Goal: Task Accomplishment & Management: Manage account settings

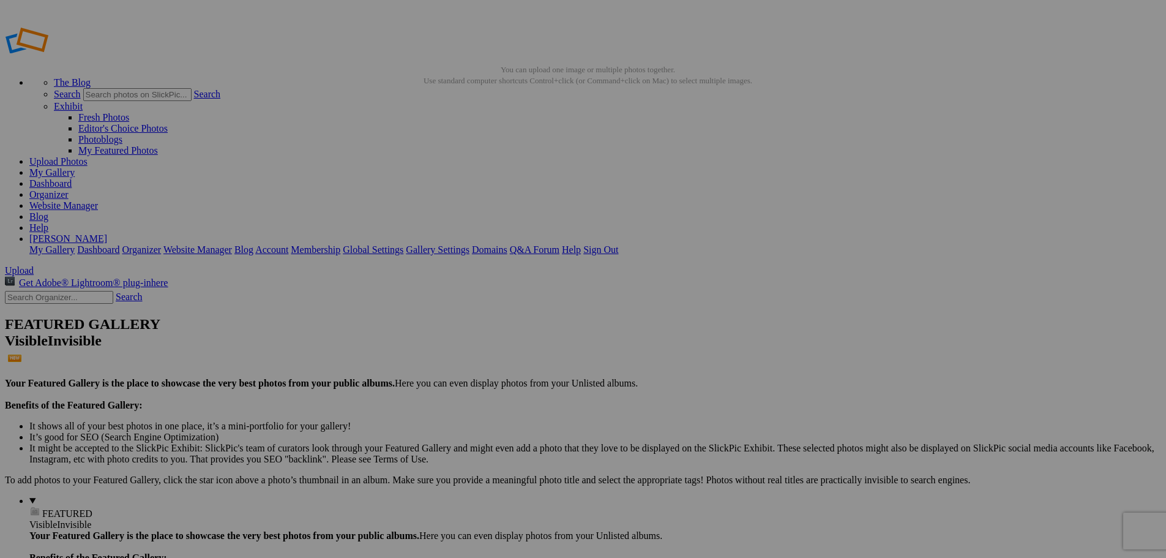
click at [502, 358] on span "Yes" at bounding box center [495, 359] width 14 height 10
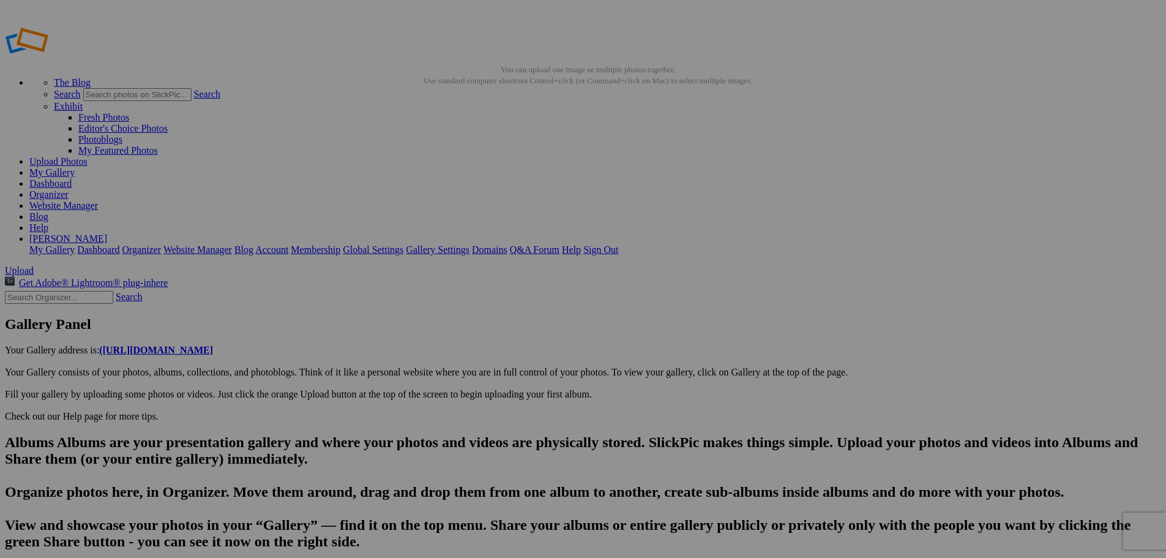
click at [502, 362] on link "Yes" at bounding box center [495, 359] width 14 height 10
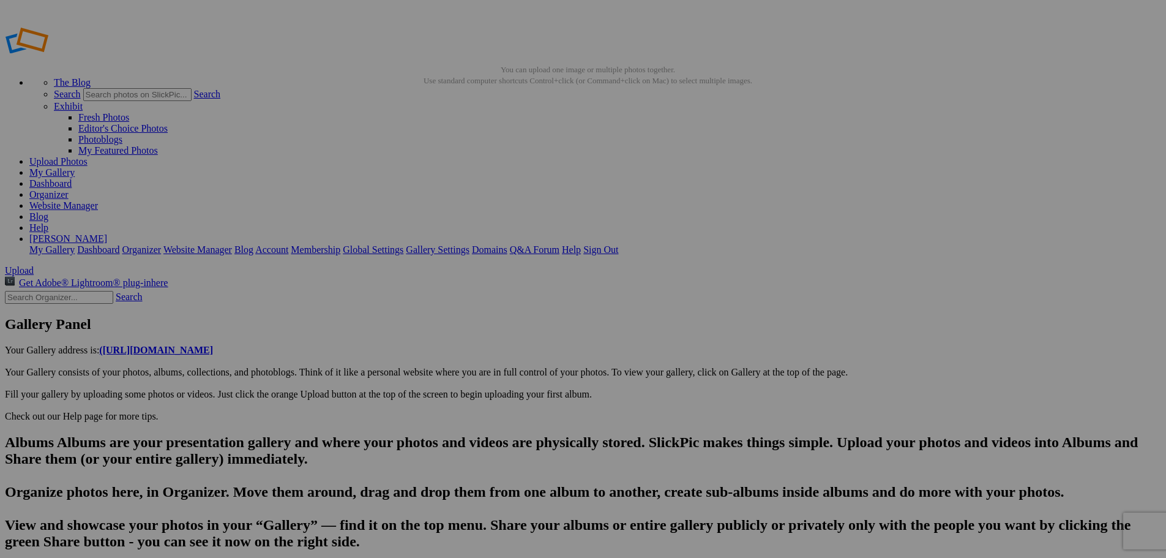
drag, startPoint x: 918, startPoint y: 296, endPoint x: 690, endPoint y: 361, distance: 236.2
click at [502, 361] on span "Yes" at bounding box center [495, 359] width 14 height 10
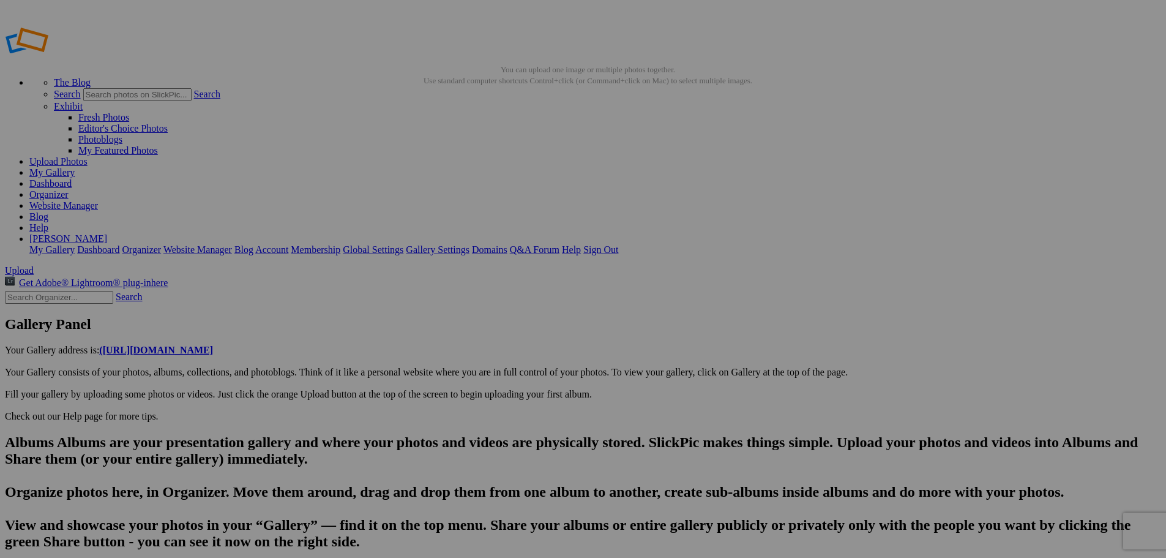
click at [502, 364] on span "Yes" at bounding box center [495, 359] width 14 height 10
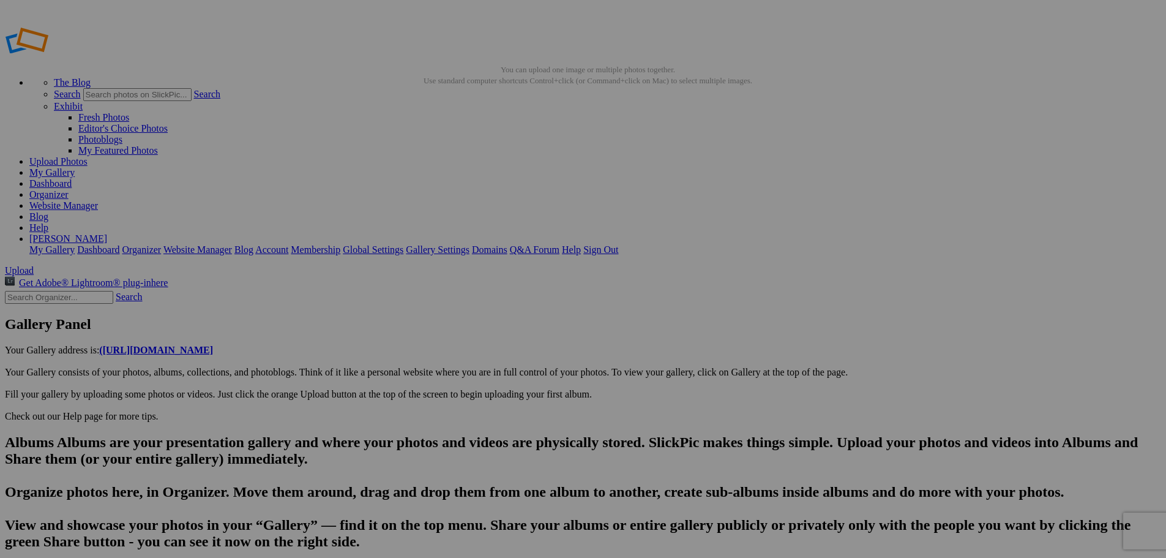
click at [502, 361] on span "Yes" at bounding box center [495, 359] width 14 height 10
type input "20250822_174112"
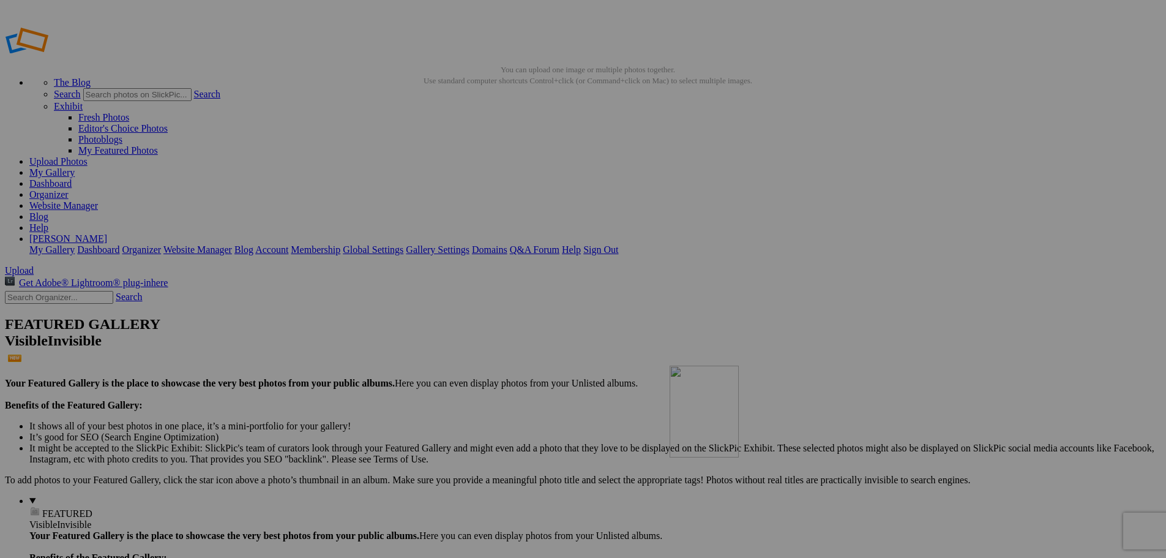
drag, startPoint x: 779, startPoint y: 203, endPoint x: 846, endPoint y: 454, distance: 259.7
drag, startPoint x: 688, startPoint y: 200, endPoint x: 771, endPoint y: 455, distance: 267.9
drag, startPoint x: 566, startPoint y: 200, endPoint x: 663, endPoint y: 450, distance: 268.6
drag, startPoint x: 474, startPoint y: 207, endPoint x: 567, endPoint y: 455, distance: 264.8
drag, startPoint x: 367, startPoint y: 190, endPoint x: 1175, endPoint y: 117, distance: 810.7
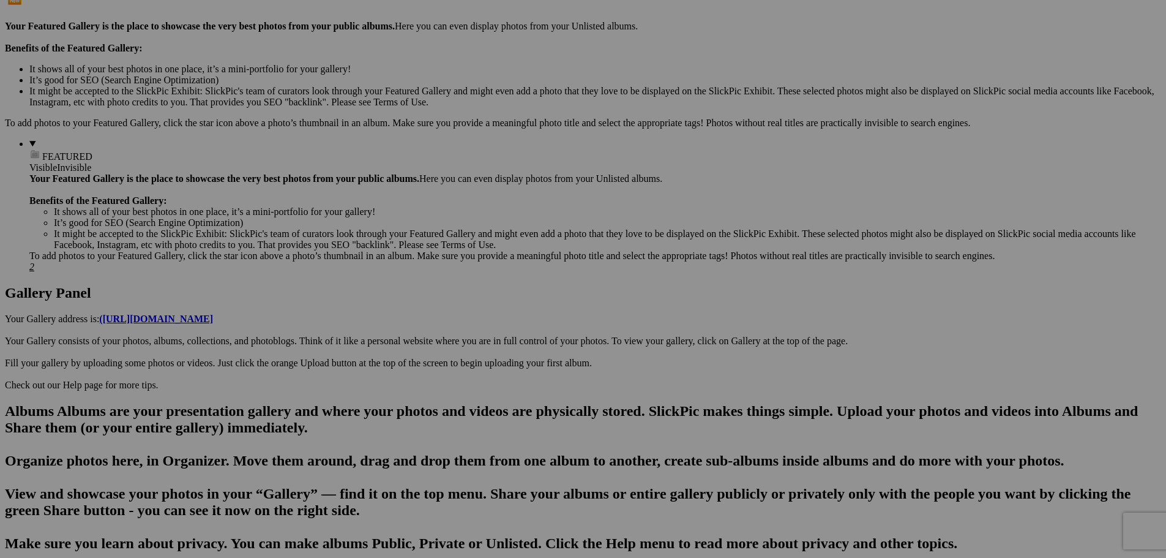
scroll to position [384, 0]
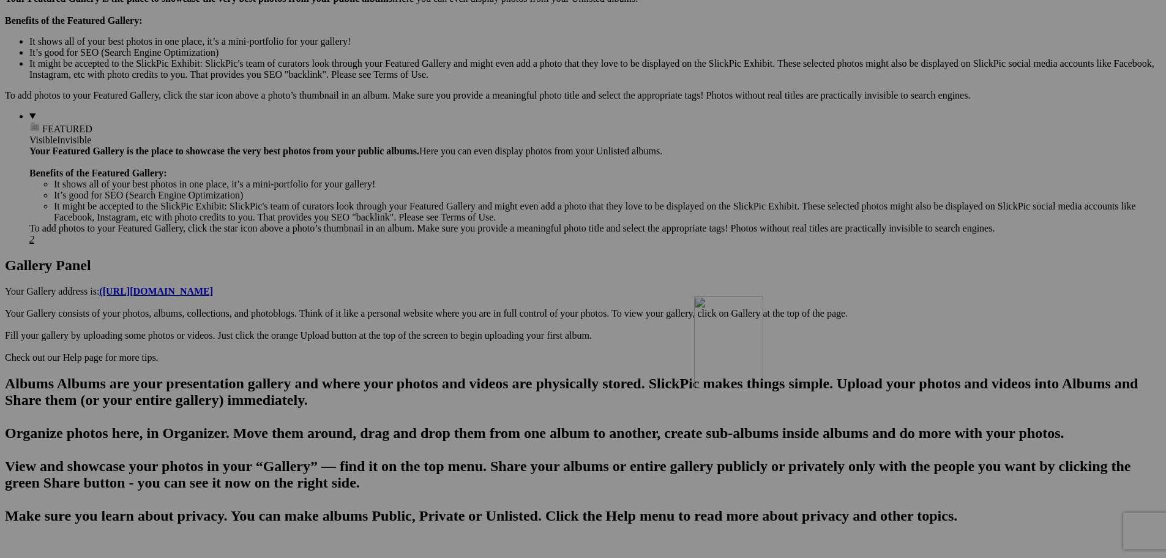
drag, startPoint x: 889, startPoint y: 133, endPoint x: 867, endPoint y: 405, distance: 272.1
drag, startPoint x: 783, startPoint y: 147, endPoint x: 774, endPoint y: 402, distance: 254.8
drag, startPoint x: 691, startPoint y: 164, endPoint x: 669, endPoint y: 401, distance: 237.9
drag, startPoint x: 580, startPoint y: 184, endPoint x: 556, endPoint y: 403, distance: 219.8
drag, startPoint x: 455, startPoint y: 143, endPoint x: 465, endPoint y: 403, distance: 260.9
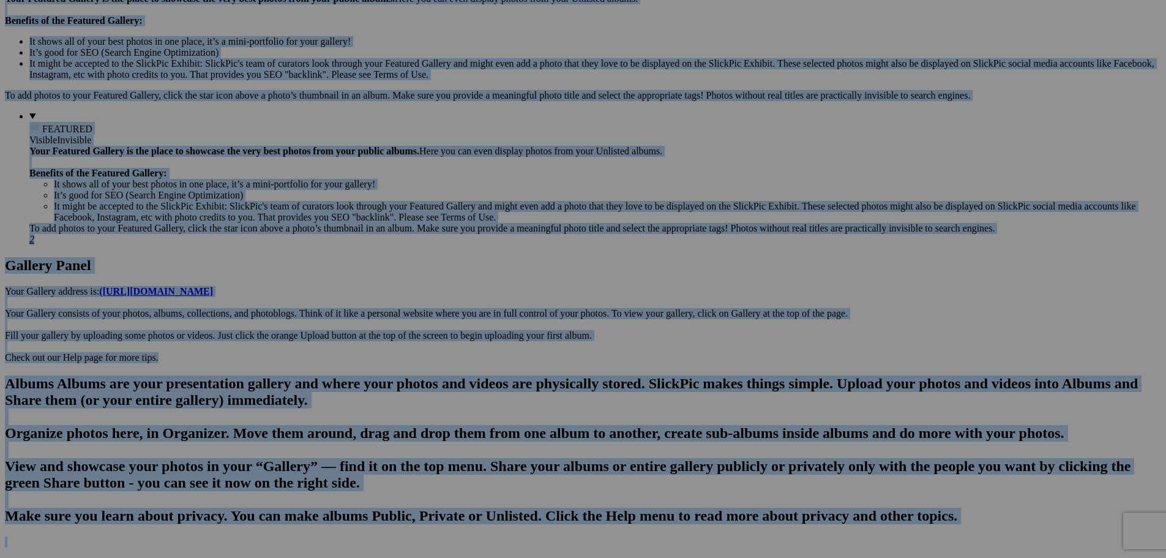
drag, startPoint x: 1165, startPoint y: 42, endPoint x: 1175, endPoint y: 61, distance: 21.1
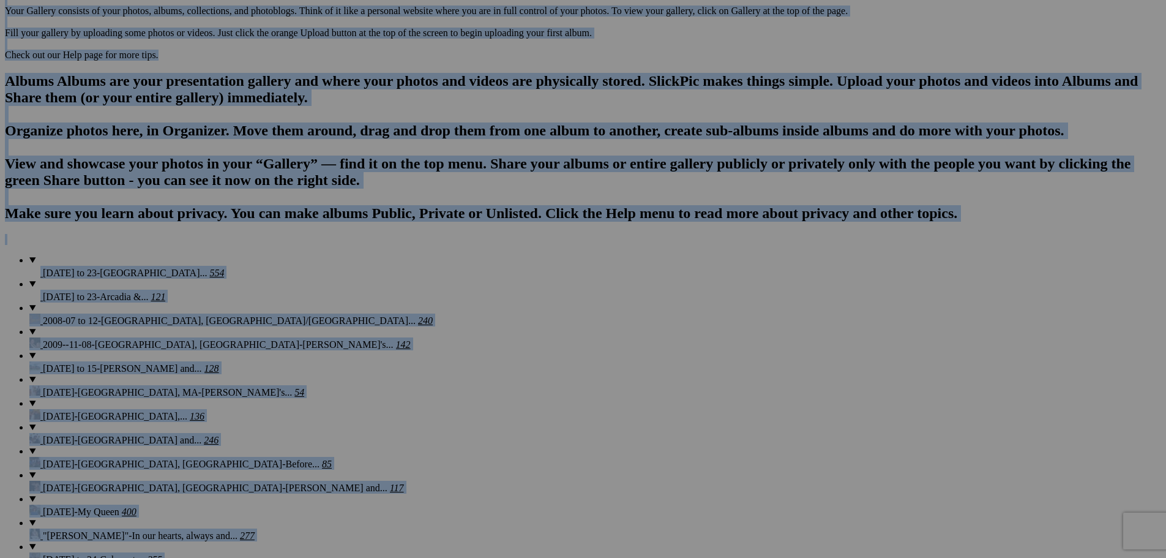
scroll to position [659, 0]
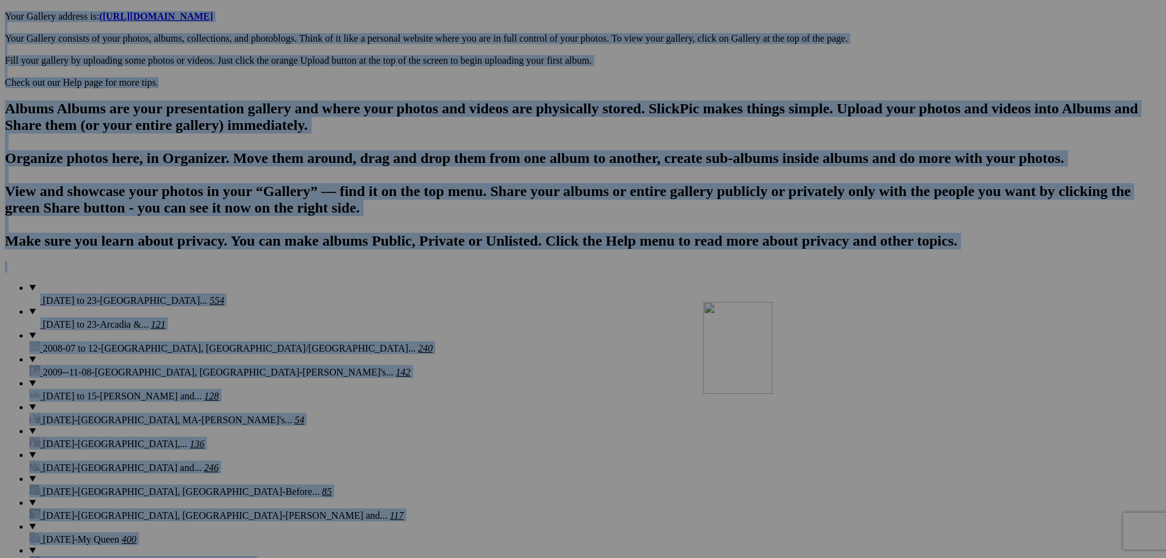
drag, startPoint x: 888, startPoint y: 176, endPoint x: 877, endPoint y: 416, distance: 240.2
drag, startPoint x: 787, startPoint y: 186, endPoint x: 793, endPoint y: 438, distance: 252.3
drag, startPoint x: 689, startPoint y: 186, endPoint x: 683, endPoint y: 433, distance: 247.4
drag, startPoint x: 555, startPoint y: 174, endPoint x: 531, endPoint y: 435, distance: 261.9
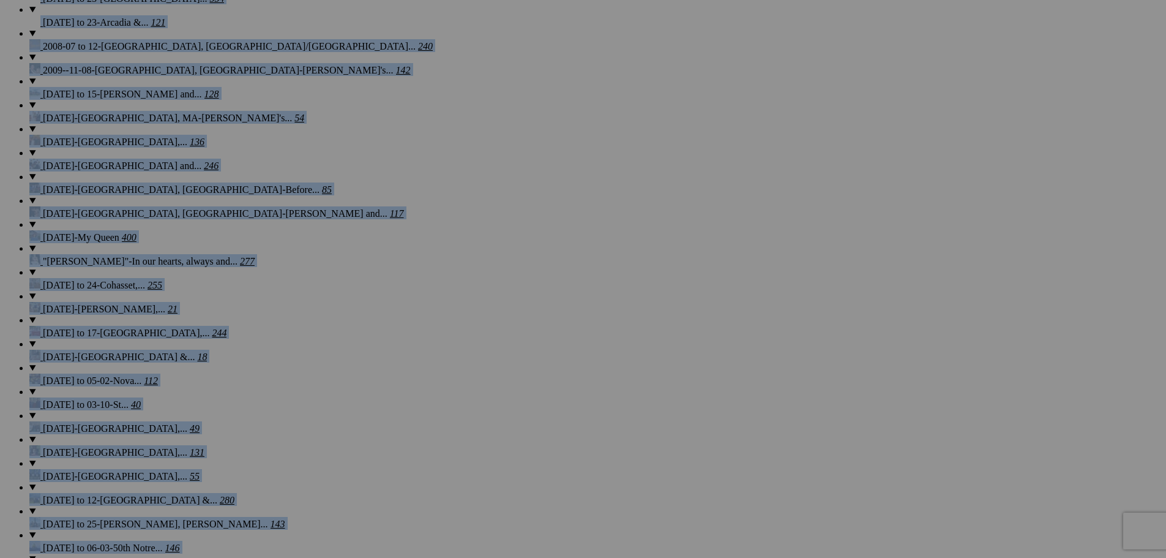
scroll to position [1003, 0]
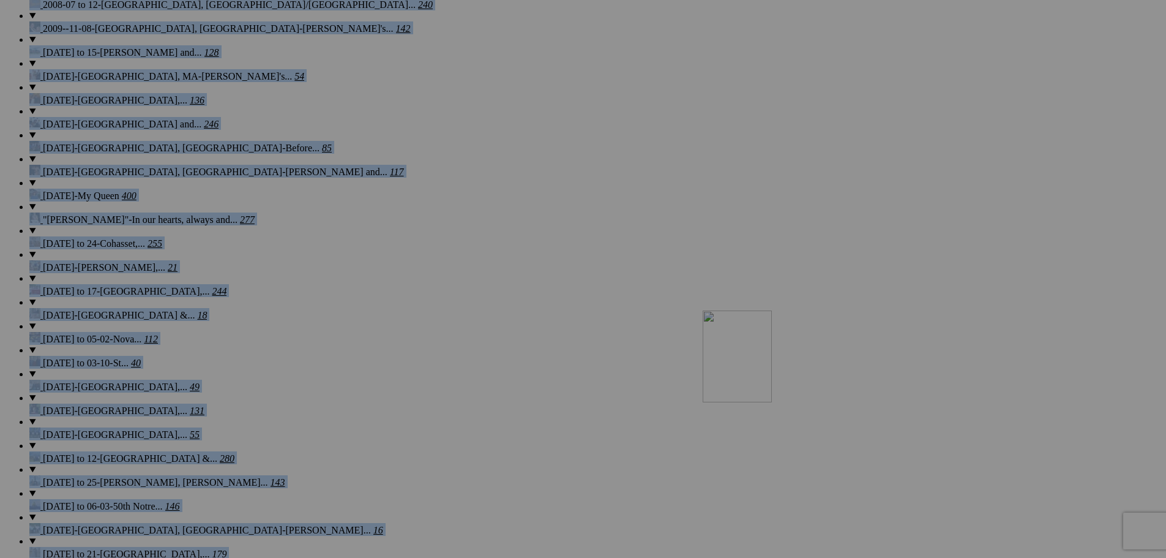
drag, startPoint x: 895, startPoint y: 123, endPoint x: 879, endPoint y: 417, distance: 294.2
drag, startPoint x: 779, startPoint y: 144, endPoint x: 759, endPoint y: 384, distance: 240.2
drag, startPoint x: 678, startPoint y: 162, endPoint x: 670, endPoint y: 403, distance: 241.3
drag, startPoint x: 574, startPoint y: 148, endPoint x: 563, endPoint y: 408, distance: 260.4
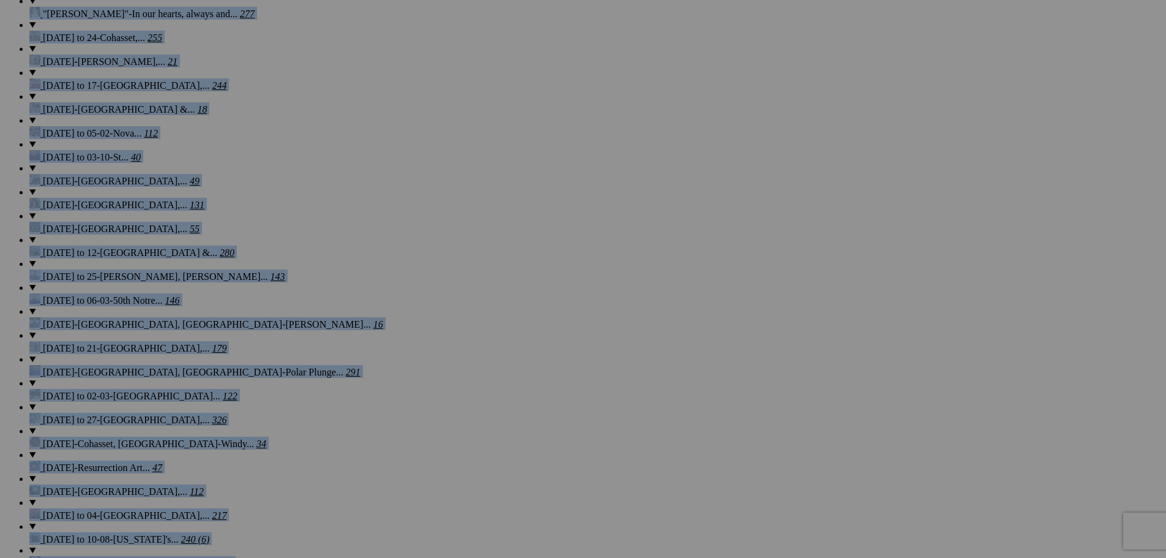
scroll to position [1263, 0]
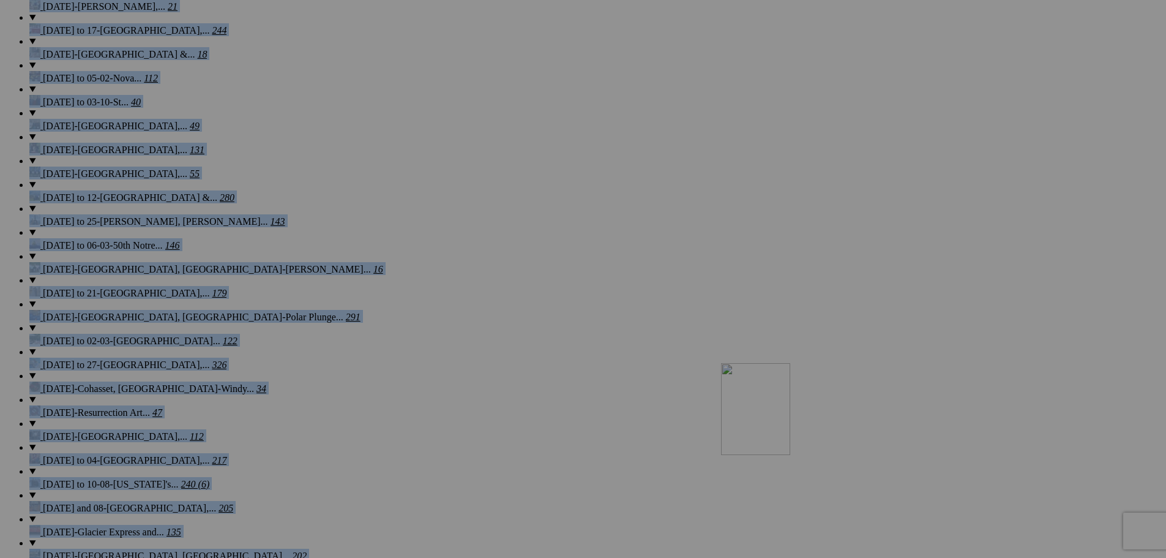
drag, startPoint x: 893, startPoint y: 189, endPoint x: 897, endPoint y: 469, distance: 280.4
drag, startPoint x: 791, startPoint y: 207, endPoint x: 777, endPoint y: 458, distance: 252.0
drag, startPoint x: 686, startPoint y: 261, endPoint x: 670, endPoint y: 398, distance: 138.0
drag, startPoint x: 575, startPoint y: 204, endPoint x: 550, endPoint y: 454, distance: 251.0
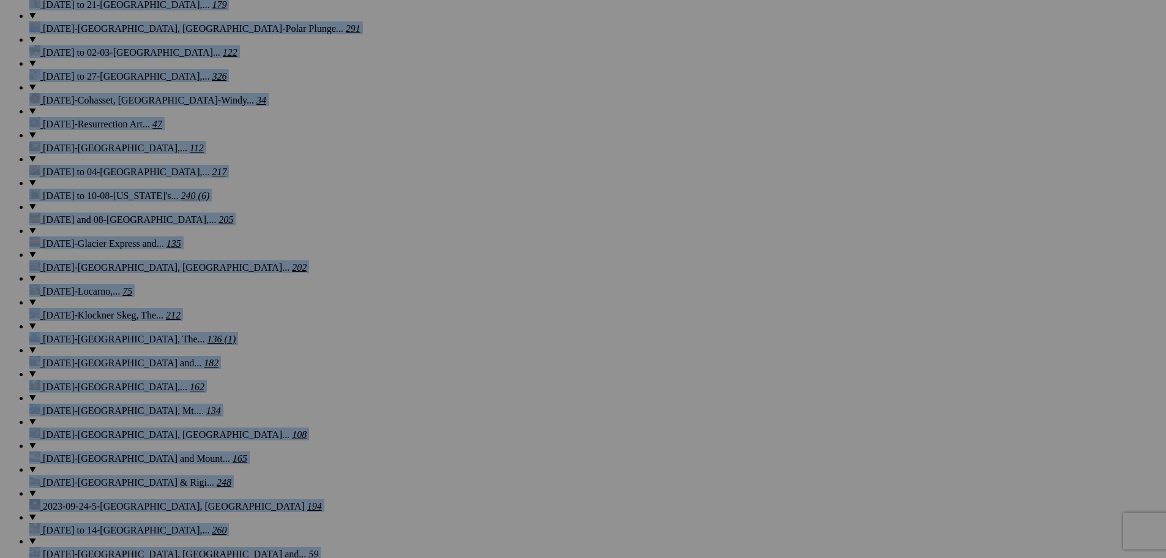
scroll to position [1675, 0]
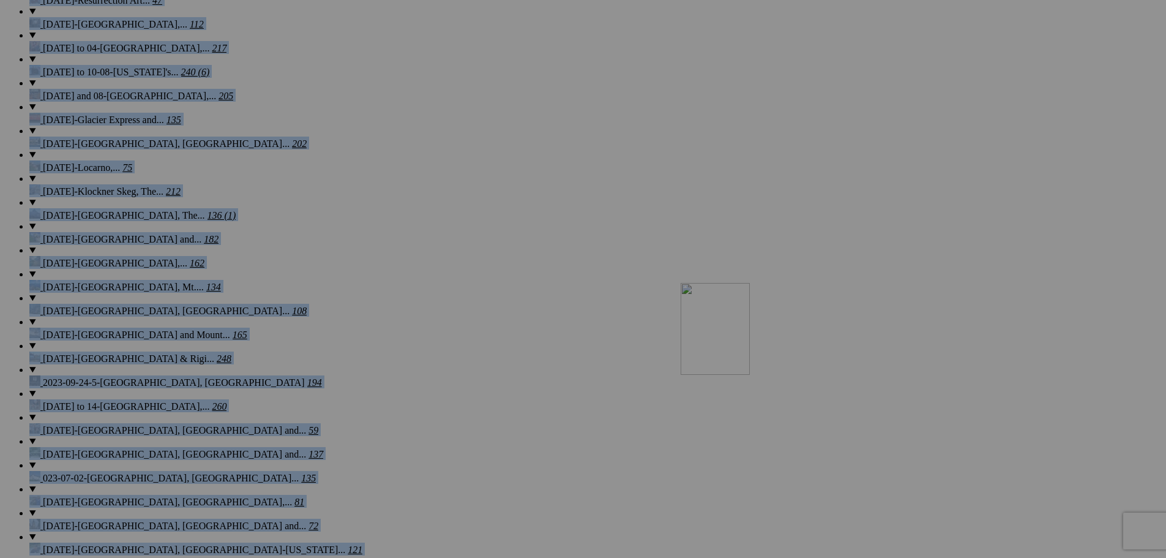
drag, startPoint x: 858, startPoint y: 171, endPoint x: 862, endPoint y: 377, distance: 206.3
drag, startPoint x: 786, startPoint y: 94, endPoint x: 772, endPoint y: 354, distance: 260.5
drag, startPoint x: 654, startPoint y: 91, endPoint x: 683, endPoint y: 337, distance: 247.7
drag, startPoint x: 596, startPoint y: 107, endPoint x: 551, endPoint y: 340, distance: 237.5
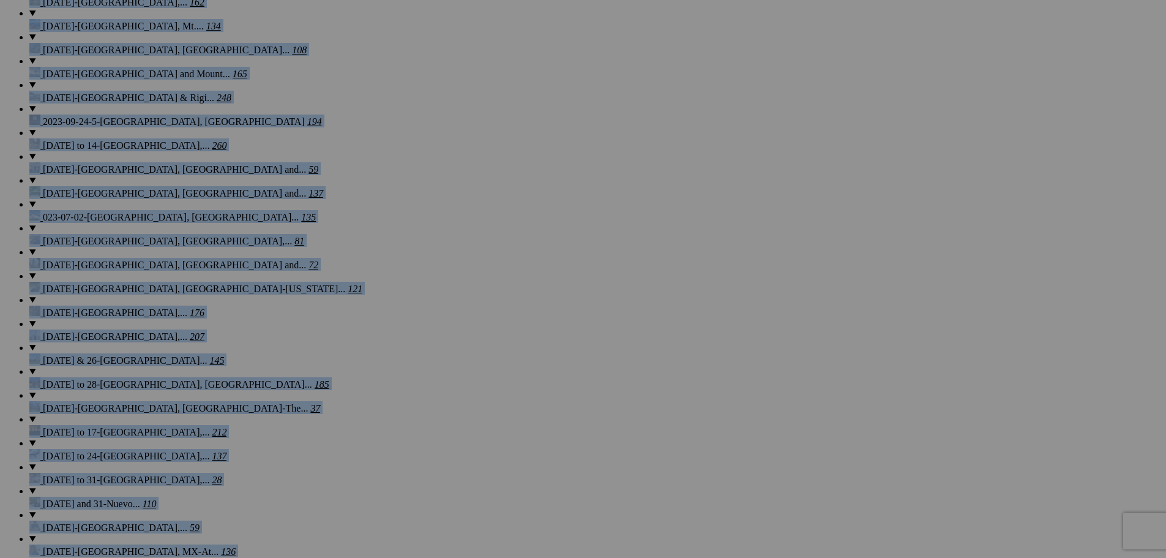
scroll to position [1964, 0]
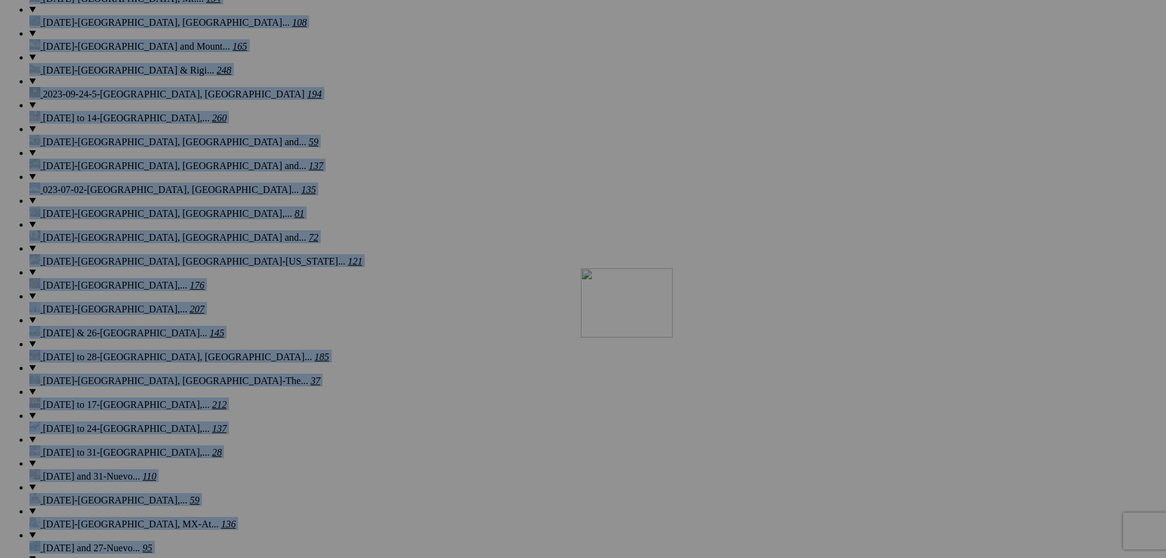
drag, startPoint x: 787, startPoint y: 123, endPoint x: 757, endPoint y: 375, distance: 253.4
drag, startPoint x: 686, startPoint y: 131, endPoint x: 658, endPoint y: 381, distance: 251.9
drag, startPoint x: 664, startPoint y: 130, endPoint x: 548, endPoint y: 384, distance: 278.3
drag, startPoint x: 572, startPoint y: 130, endPoint x: 795, endPoint y: 375, distance: 331.0
drag, startPoint x: 472, startPoint y: 416, endPoint x: 758, endPoint y: 386, distance: 287.4
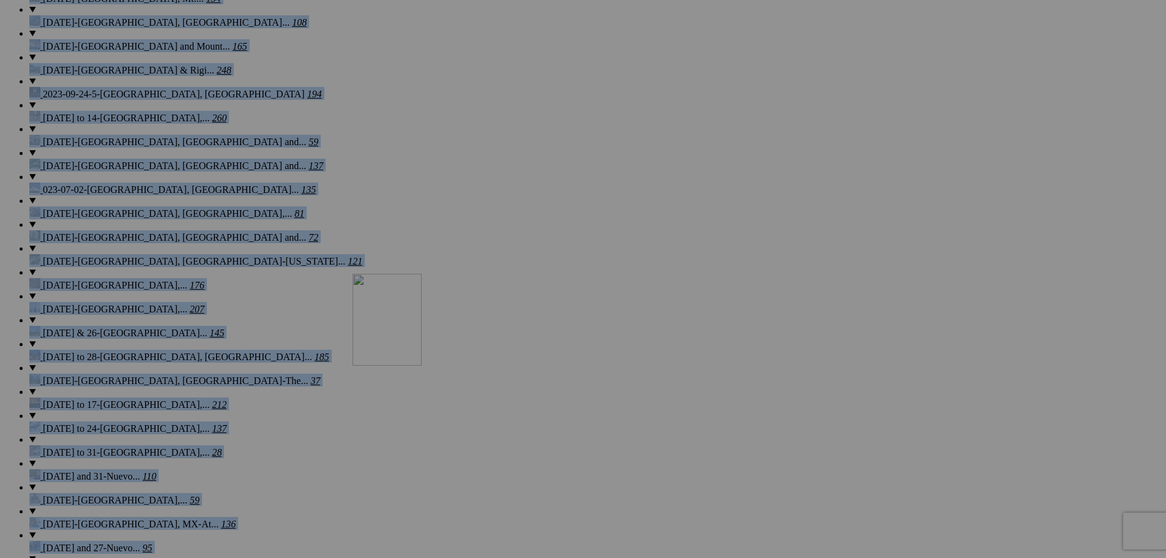
drag, startPoint x: 668, startPoint y: 407, endPoint x: 529, endPoint y: 380, distance: 142.1
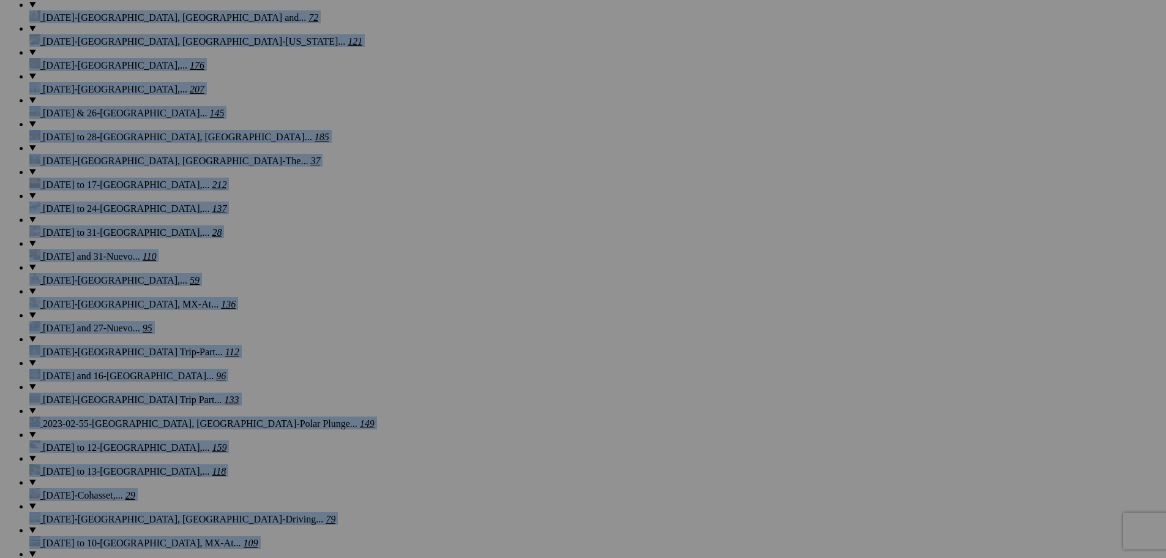
scroll to position [2266, 0]
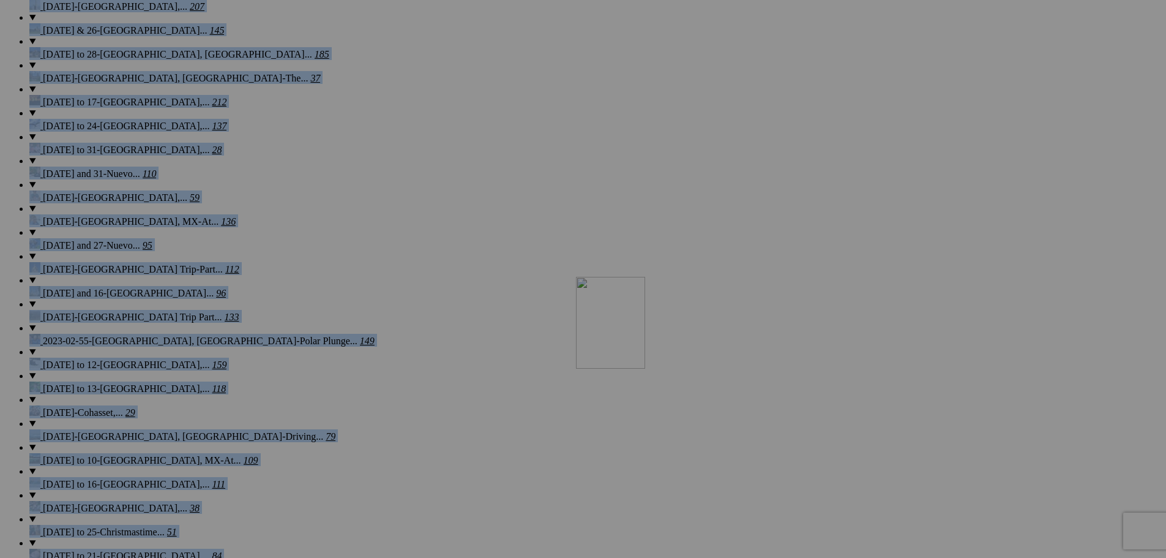
drag, startPoint x: 783, startPoint y: 137, endPoint x: 752, endPoint y: 383, distance: 248.0
drag, startPoint x: 672, startPoint y: 127, endPoint x: 646, endPoint y: 387, distance: 261.4
drag, startPoint x: 574, startPoint y: 136, endPoint x: 547, endPoint y: 354, distance: 220.2
drag, startPoint x: 478, startPoint y: 129, endPoint x: 443, endPoint y: 387, distance: 260.0
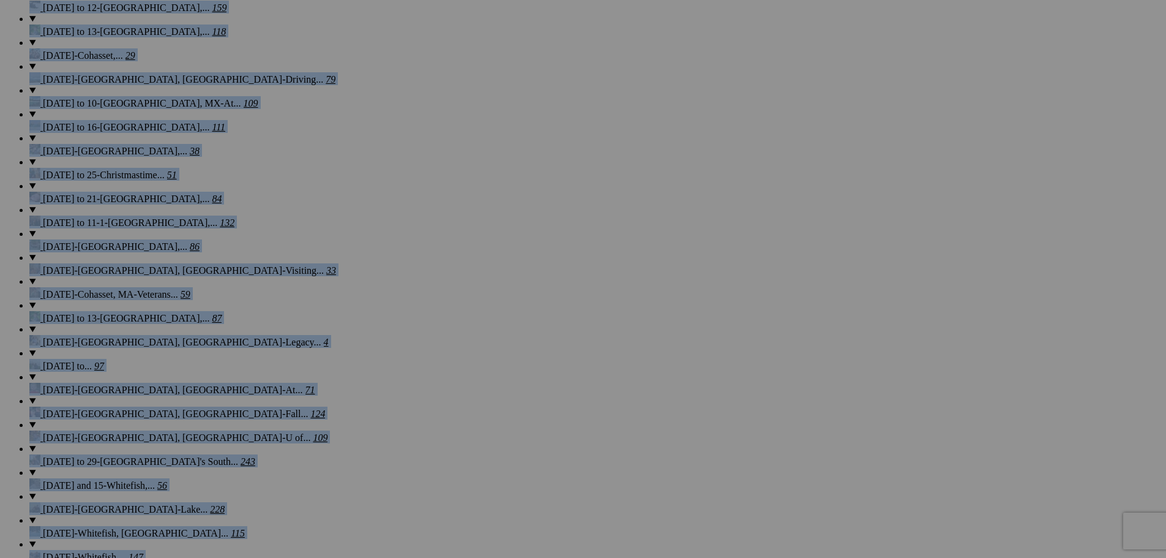
scroll to position [2664, 0]
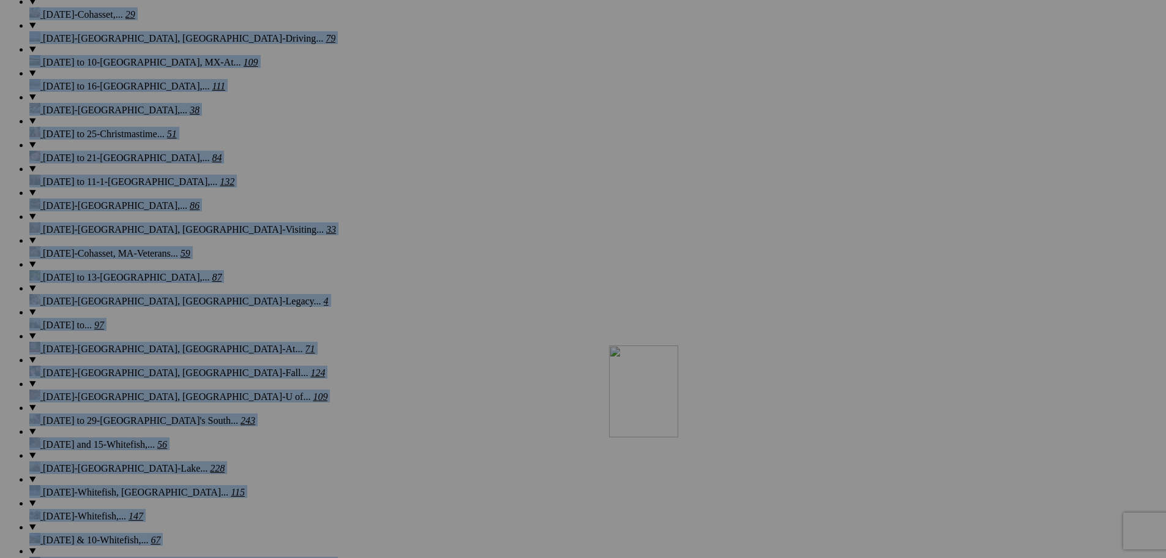
drag, startPoint x: 788, startPoint y: 65, endPoint x: 785, endPoint y: 452, distance: 386.9
drag, startPoint x: 683, startPoint y: 58, endPoint x: 736, endPoint y: 467, distance: 412.4
drag, startPoint x: 667, startPoint y: 475, endPoint x: 806, endPoint y: 460, distance: 140.4
drag, startPoint x: 581, startPoint y: 69, endPoint x: 517, endPoint y: 444, distance: 380.1
drag, startPoint x: 455, startPoint y: 57, endPoint x: 436, endPoint y: 465, distance: 408.1
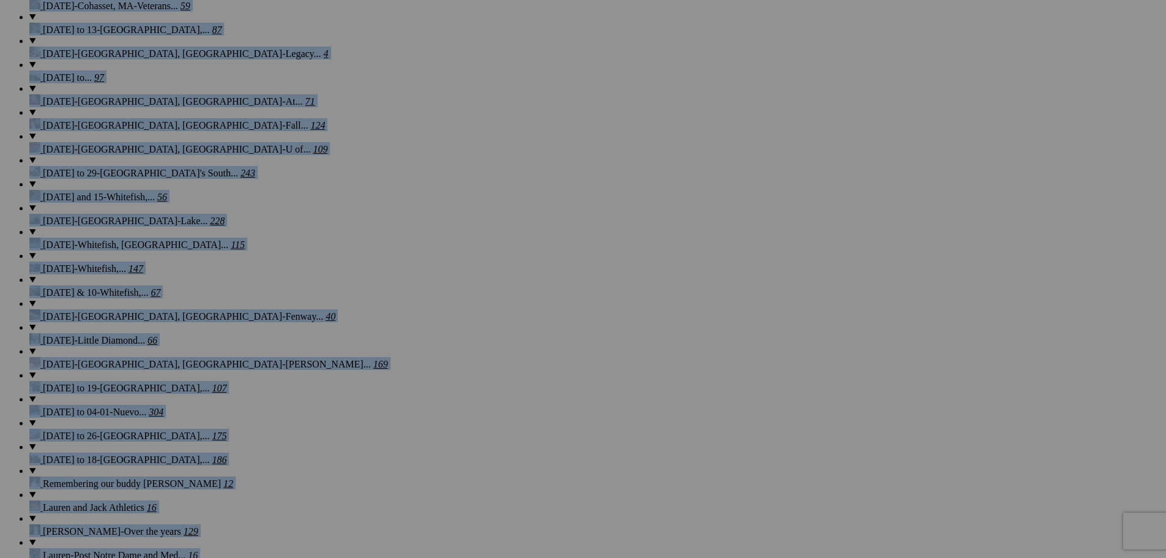
scroll to position [3062, 0]
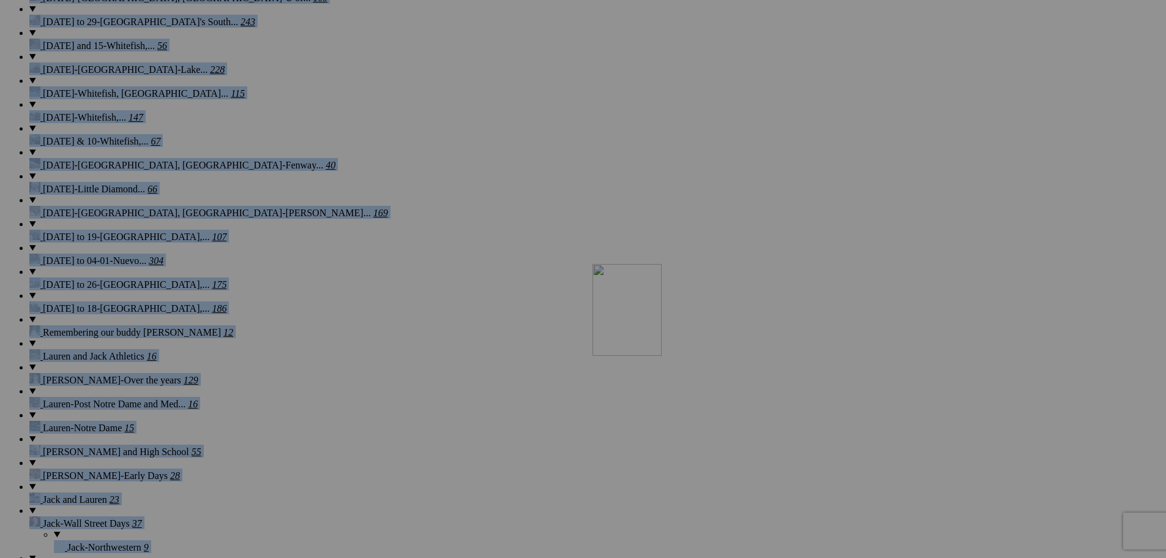
drag, startPoint x: 675, startPoint y: 121, endPoint x: 769, endPoint y: 370, distance: 266.7
drag, startPoint x: 660, startPoint y: 113, endPoint x: 746, endPoint y: 356, distance: 256.9
drag, startPoint x: 577, startPoint y: 103, endPoint x: 537, endPoint y: 371, distance: 270.4
drag, startPoint x: 463, startPoint y: 105, endPoint x: 420, endPoint y: 373, distance: 272.1
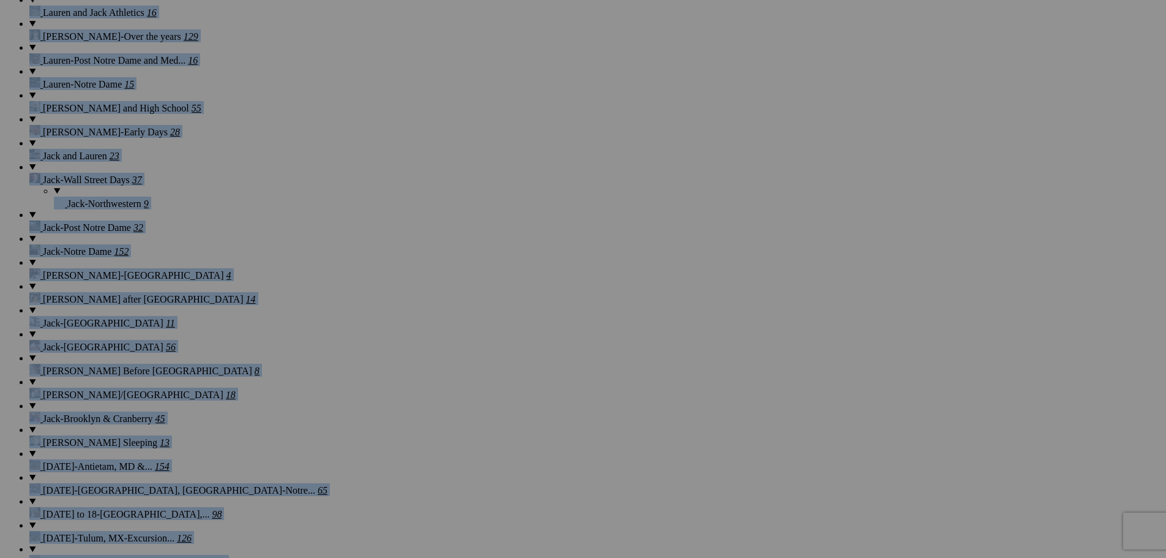
scroll to position [3419, 0]
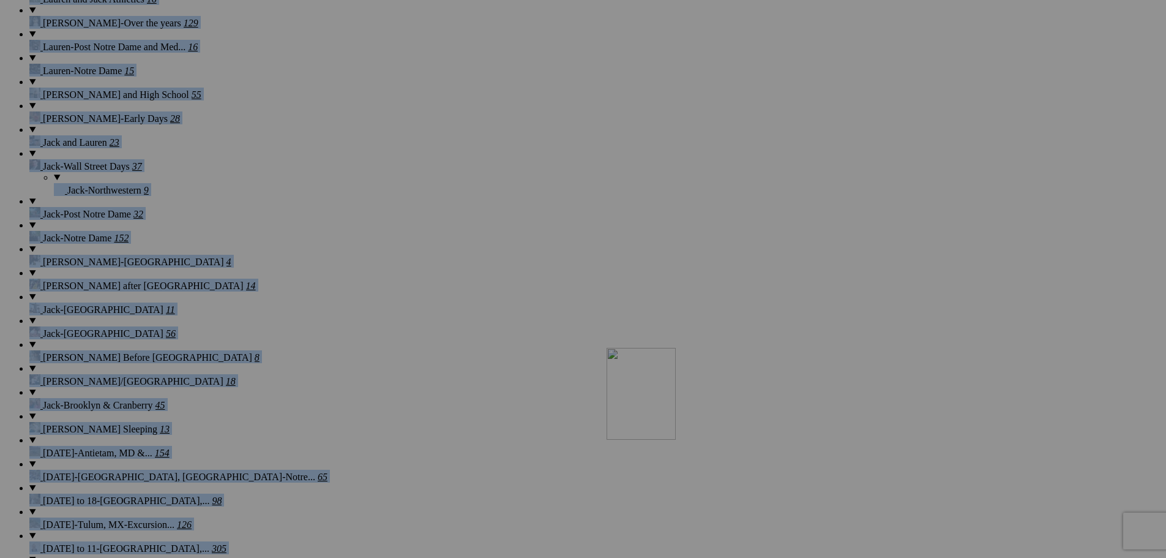
drag, startPoint x: 795, startPoint y: 76, endPoint x: 783, endPoint y: 459, distance: 383.3
drag, startPoint x: 678, startPoint y: 87, endPoint x: 687, endPoint y: 476, distance: 389.4
drag, startPoint x: 582, startPoint y: 69, endPoint x: 527, endPoint y: 477, distance: 411.3
drag, startPoint x: 514, startPoint y: 301, endPoint x: 430, endPoint y: 484, distance: 200.5
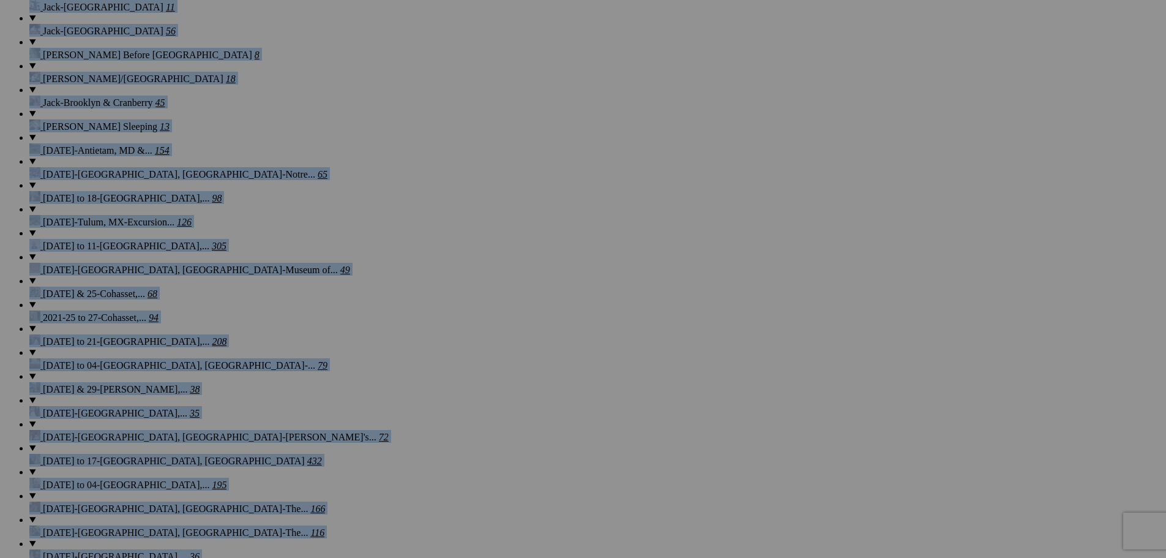
scroll to position [3777, 0]
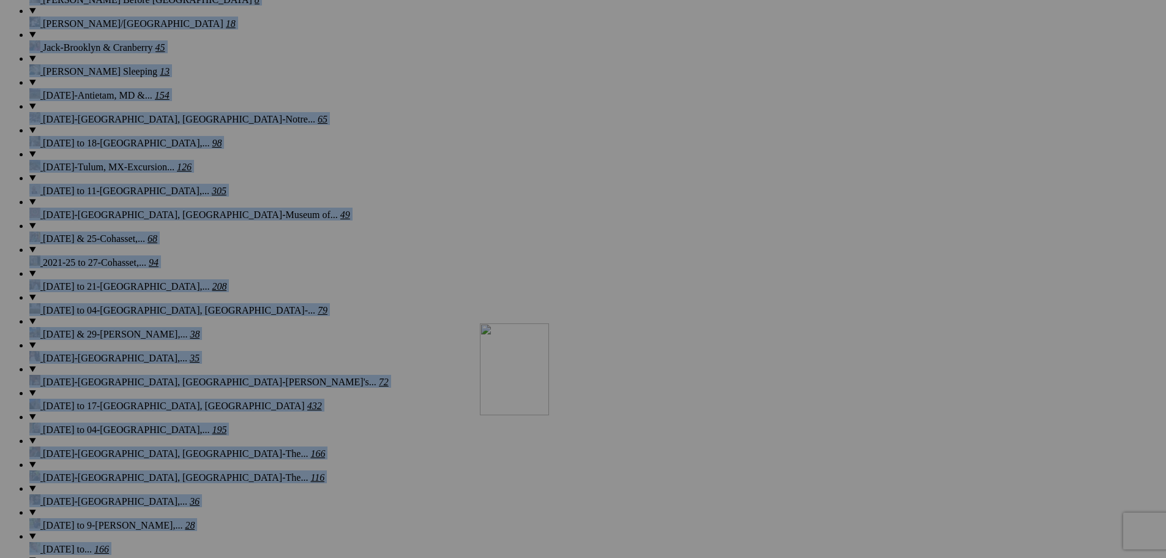
drag, startPoint x: 671, startPoint y: 176, endPoint x: 656, endPoint y: 430, distance: 254.4
drag, startPoint x: 561, startPoint y: 141, endPoint x: 545, endPoint y: 252, distance: 111.9
drag, startPoint x: 549, startPoint y: 193, endPoint x: 446, endPoint y: 422, distance: 251.2
drag, startPoint x: 459, startPoint y: 291, endPoint x: 327, endPoint y: 440, distance: 199.5
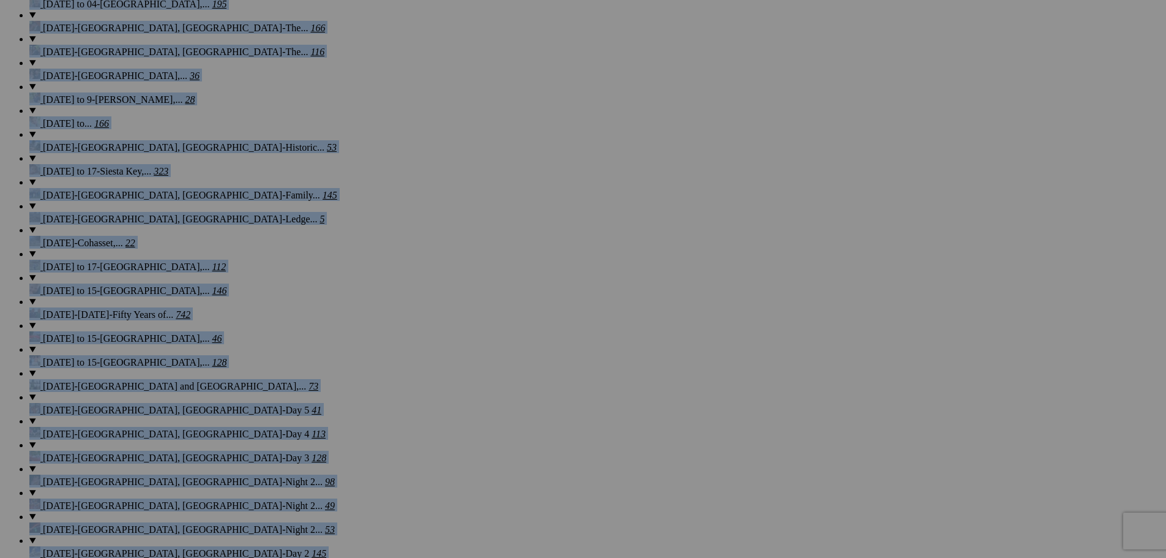
scroll to position [4189, 0]
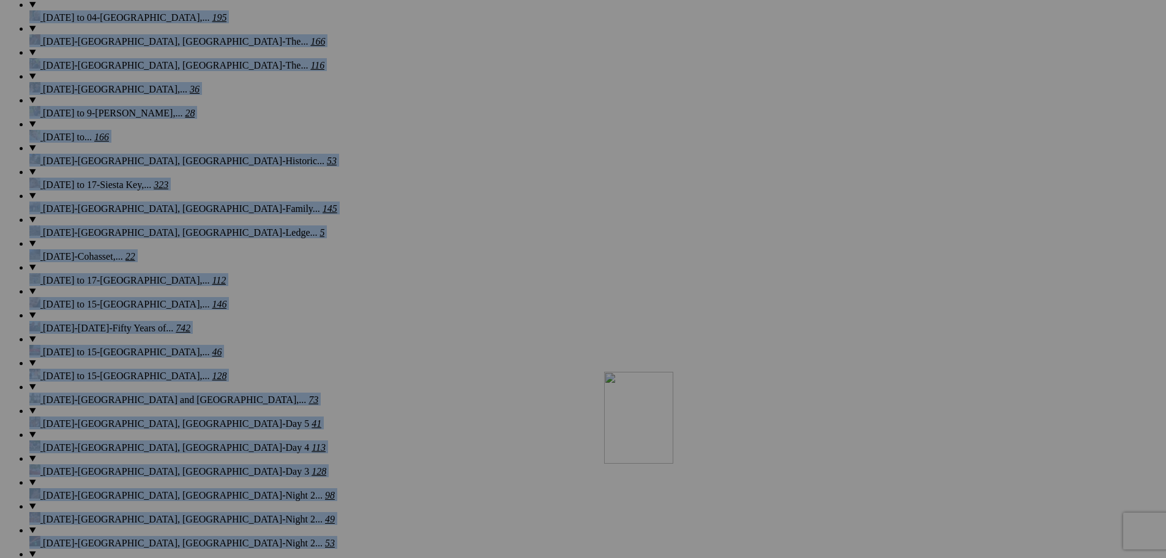
drag, startPoint x: 672, startPoint y: 84, endPoint x: 777, endPoint y: 483, distance: 412.2
drag, startPoint x: 576, startPoint y: 83, endPoint x: 528, endPoint y: 133, distance: 69.3
drag, startPoint x: 440, startPoint y: 61, endPoint x: 572, endPoint y: 490, distance: 448.8
drag, startPoint x: 370, startPoint y: 73, endPoint x: 438, endPoint y: 480, distance: 412.7
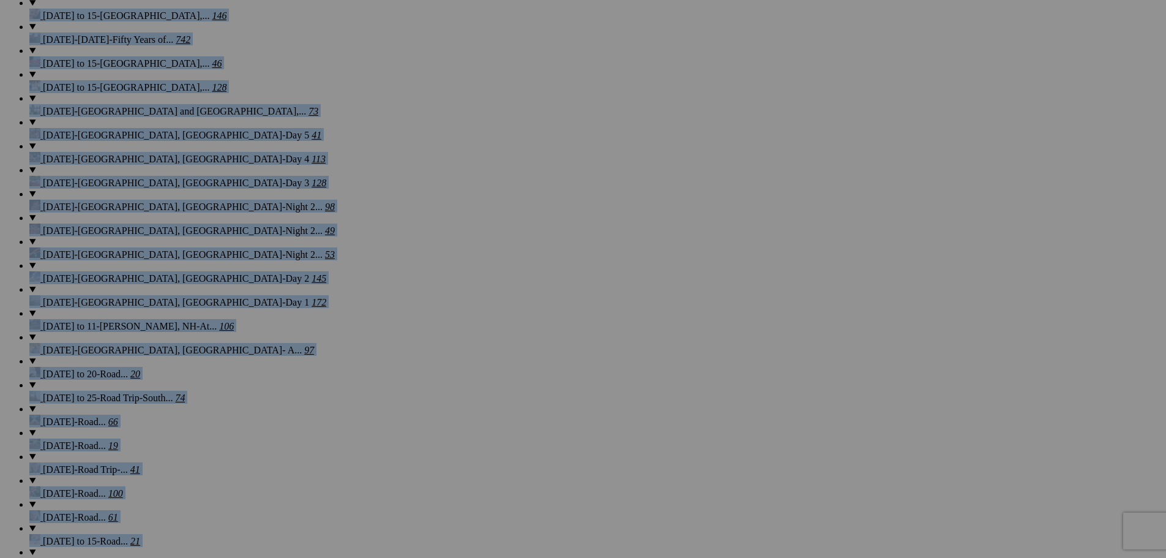
scroll to position [4642, 0]
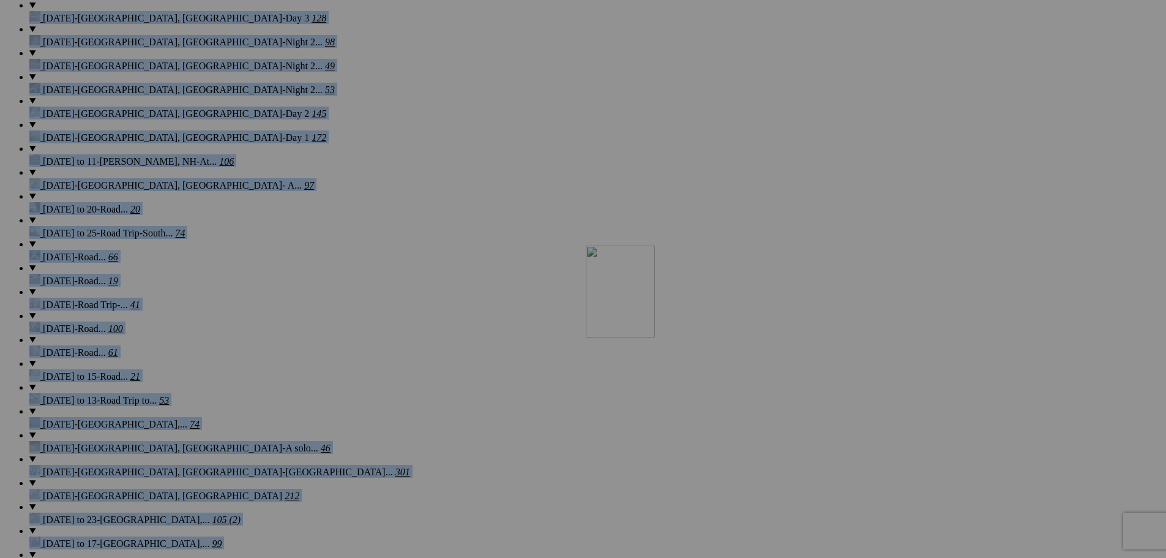
drag, startPoint x: 790, startPoint y: 103, endPoint x: 758, endPoint y: 350, distance: 248.8
drag, startPoint x: 677, startPoint y: 88, endPoint x: 657, endPoint y: 348, distance: 260.9
drag, startPoint x: 586, startPoint y: 109, endPoint x: 679, endPoint y: 347, distance: 255.4
drag, startPoint x: 479, startPoint y: 89, endPoint x: 804, endPoint y: 244, distance: 360.3
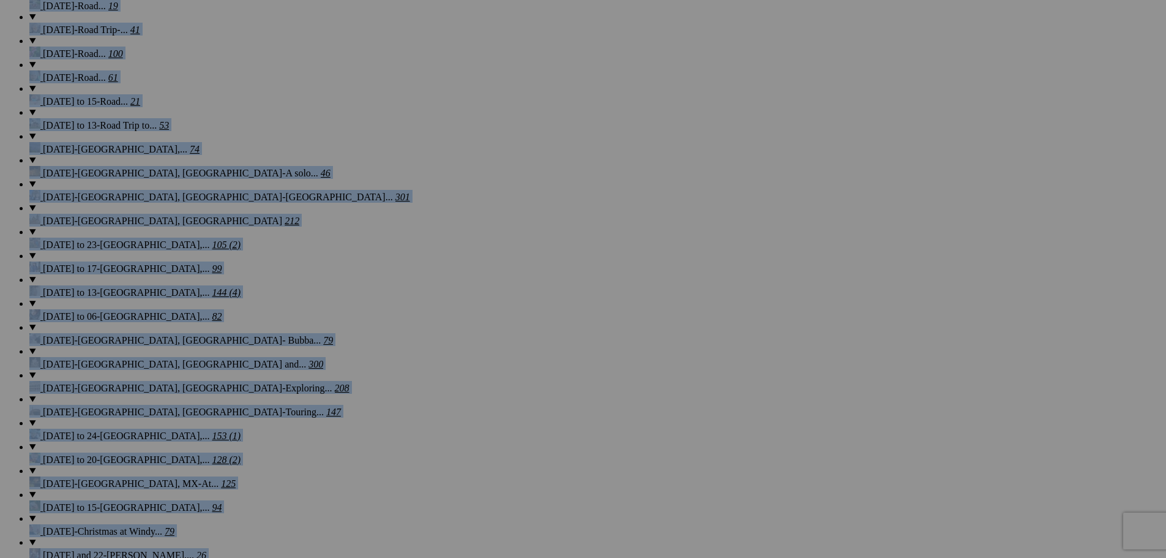
scroll to position [4930, 0]
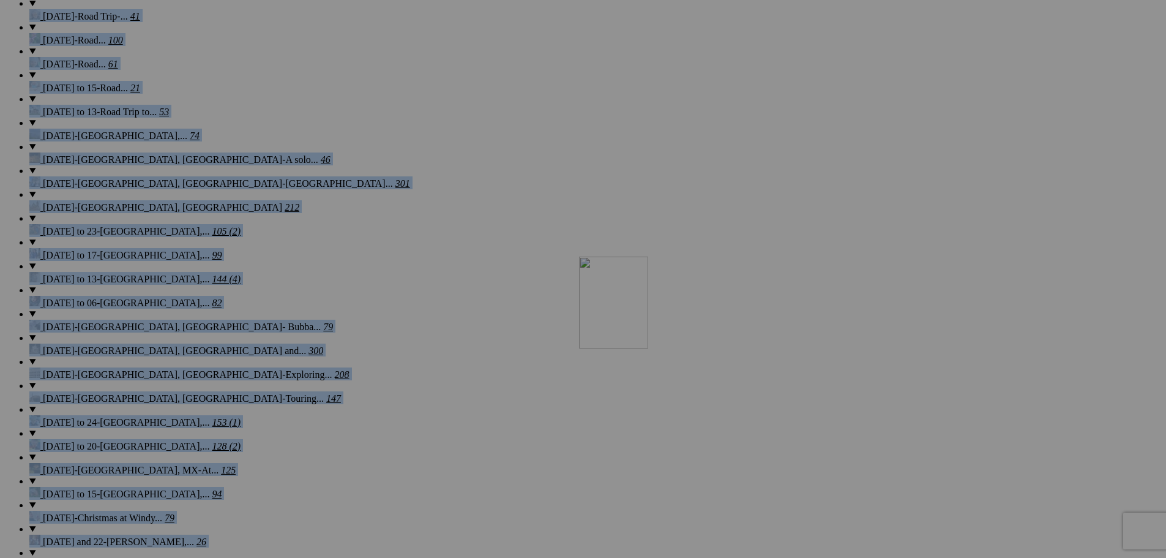
drag, startPoint x: 782, startPoint y: 127, endPoint x: 755, endPoint y: 361, distance: 235.3
drag, startPoint x: 685, startPoint y: 123, endPoint x: 657, endPoint y: 358, distance: 236.7
drag, startPoint x: 588, startPoint y: 111, endPoint x: 521, endPoint y: 366, distance: 263.8
drag, startPoint x: 473, startPoint y: 122, endPoint x: 956, endPoint y: 259, distance: 502.5
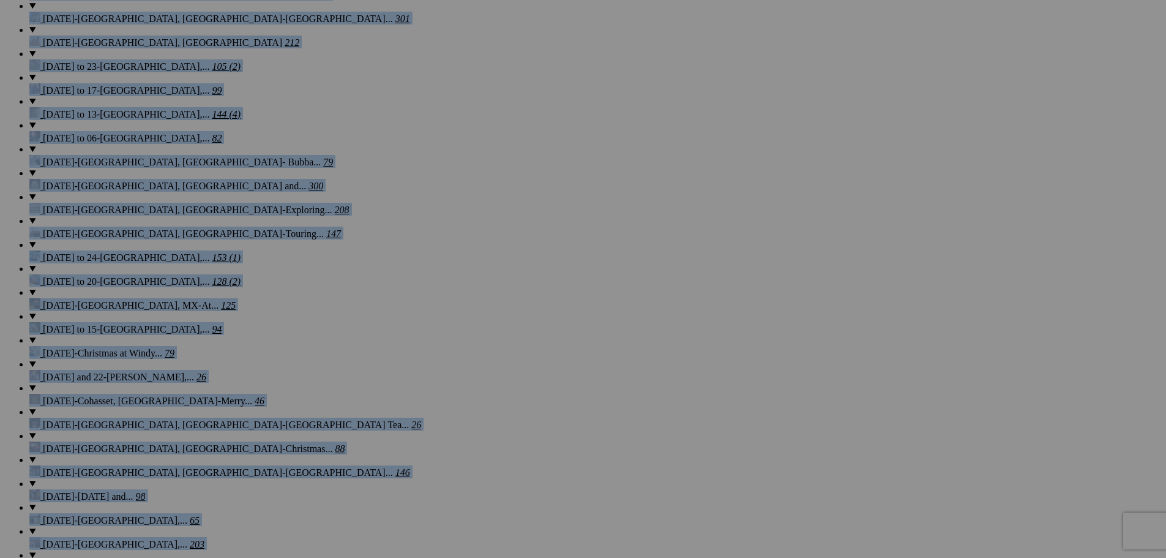
scroll to position [5191, 0]
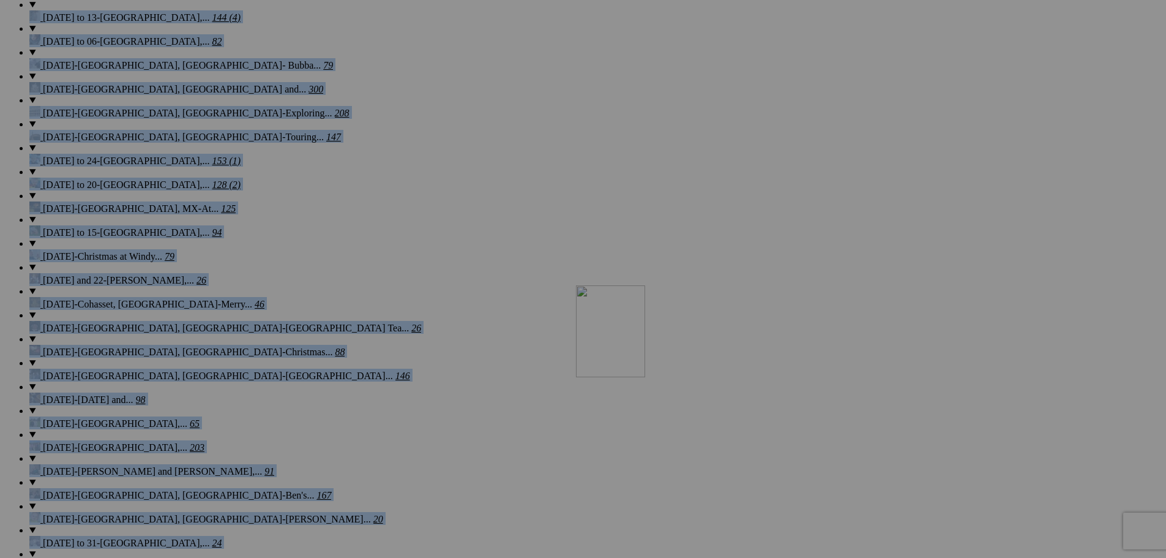
drag, startPoint x: 787, startPoint y: 232, endPoint x: 752, endPoint y: 398, distance: 169.5
drag, startPoint x: 697, startPoint y: 183, endPoint x: 646, endPoint y: 363, distance: 186.8
drag, startPoint x: 586, startPoint y: 161, endPoint x: 542, endPoint y: 419, distance: 261.4
drag, startPoint x: 344, startPoint y: 146, endPoint x: 390, endPoint y: 432, distance: 288.9
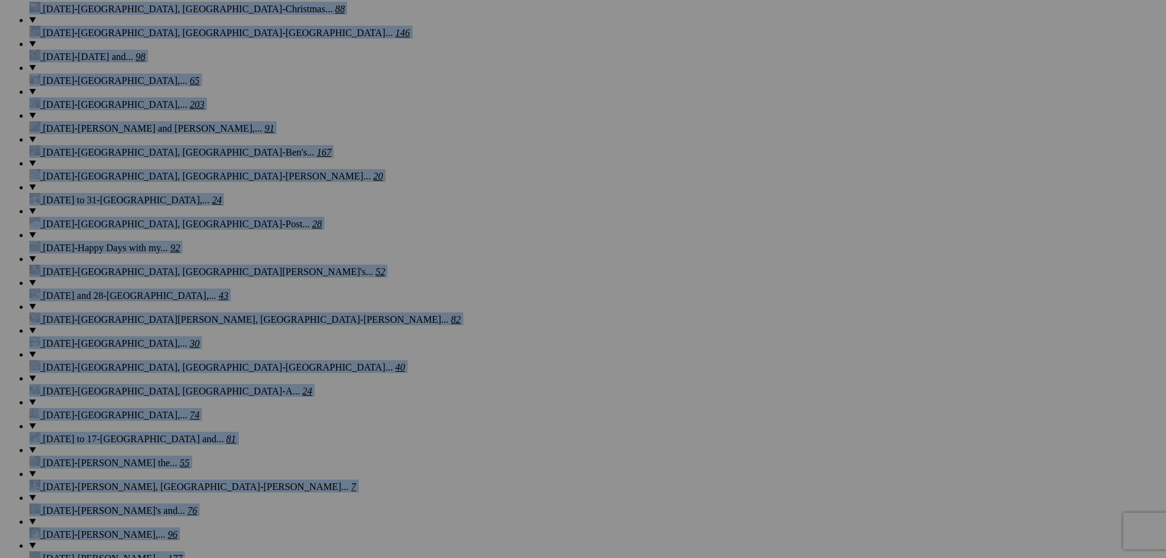
scroll to position [5562, 0]
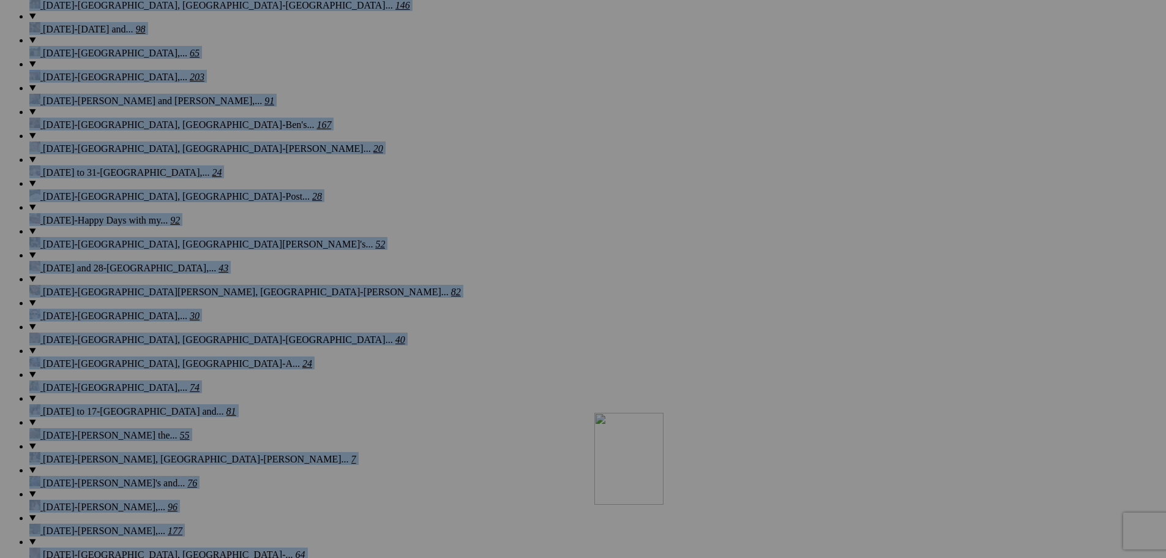
drag, startPoint x: 785, startPoint y: 143, endPoint x: 771, endPoint y: 519, distance: 376.1
drag, startPoint x: 679, startPoint y: 121, endPoint x: 694, endPoint y: 506, distance: 384.7
drag, startPoint x: 575, startPoint y: 119, endPoint x: 558, endPoint y: 494, distance: 375.0
drag, startPoint x: 465, startPoint y: 108, endPoint x: 437, endPoint y: 502, distance: 394.5
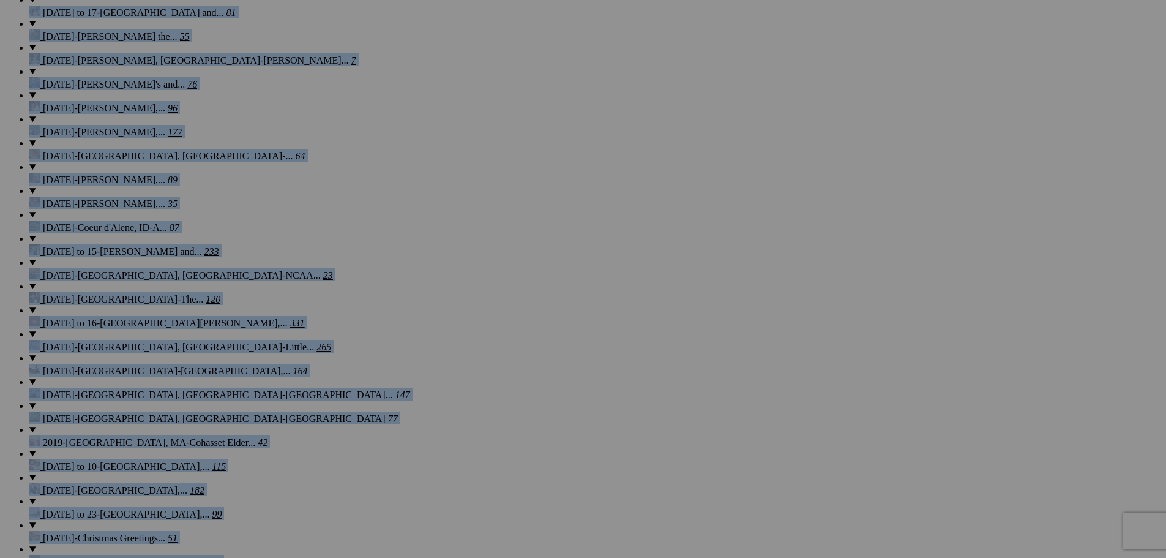
scroll to position [6001, 0]
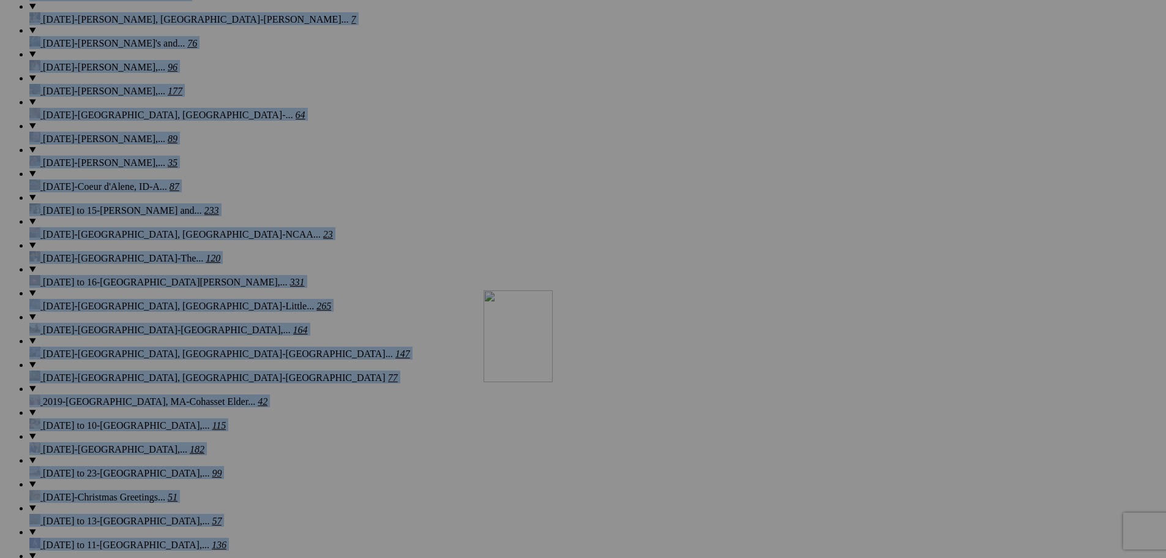
drag, startPoint x: 676, startPoint y: 142, endPoint x: 735, endPoint y: 258, distance: 129.8
drag, startPoint x: 671, startPoint y: 128, endPoint x: 674, endPoint y: 390, distance: 262.0
drag, startPoint x: 726, startPoint y: 391, endPoint x: 624, endPoint y: 382, distance: 102.0
drag, startPoint x: 552, startPoint y: 136, endPoint x: 428, endPoint y: 250, distance: 168.0
drag, startPoint x: 466, startPoint y: 105, endPoint x: 472, endPoint y: 404, distance: 298.8
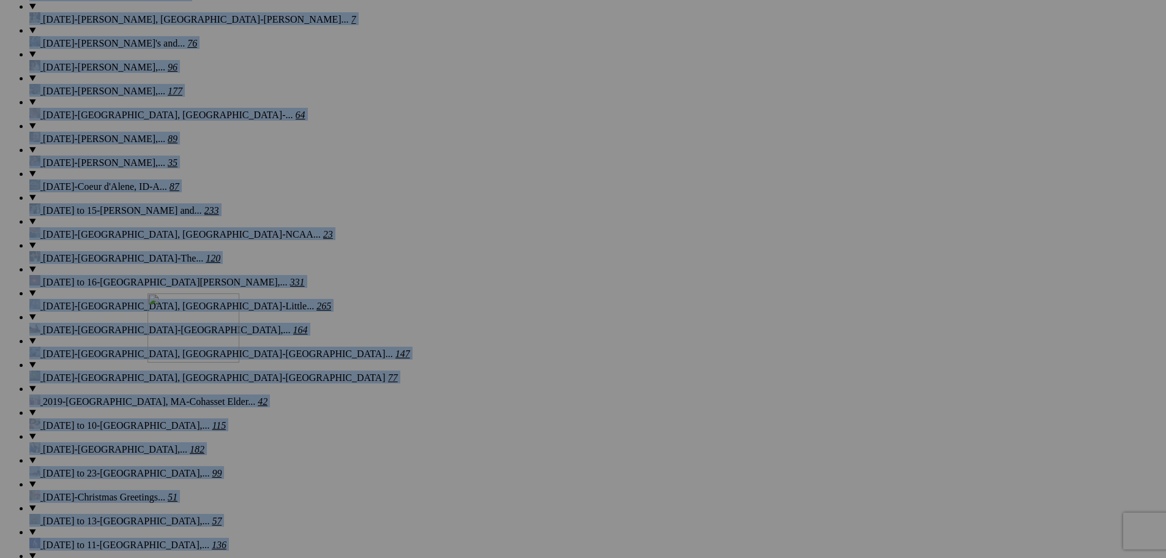
drag, startPoint x: 472, startPoint y: 404, endPoint x: 324, endPoint y: 400, distance: 148.2
drag, startPoint x: 561, startPoint y: 422, endPoint x: 568, endPoint y: 397, distance: 26.0
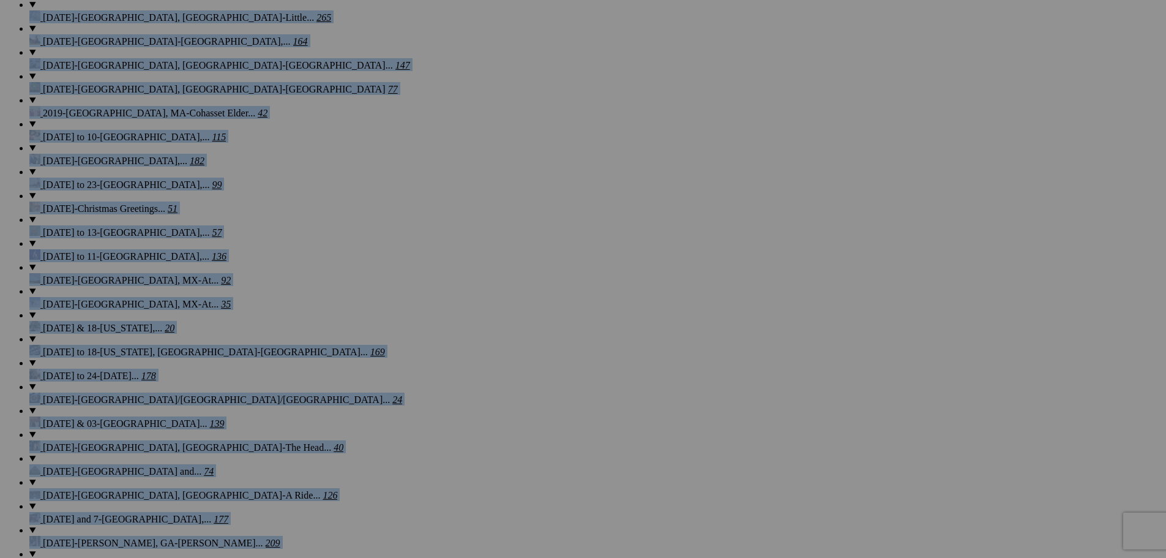
scroll to position [6359, 0]
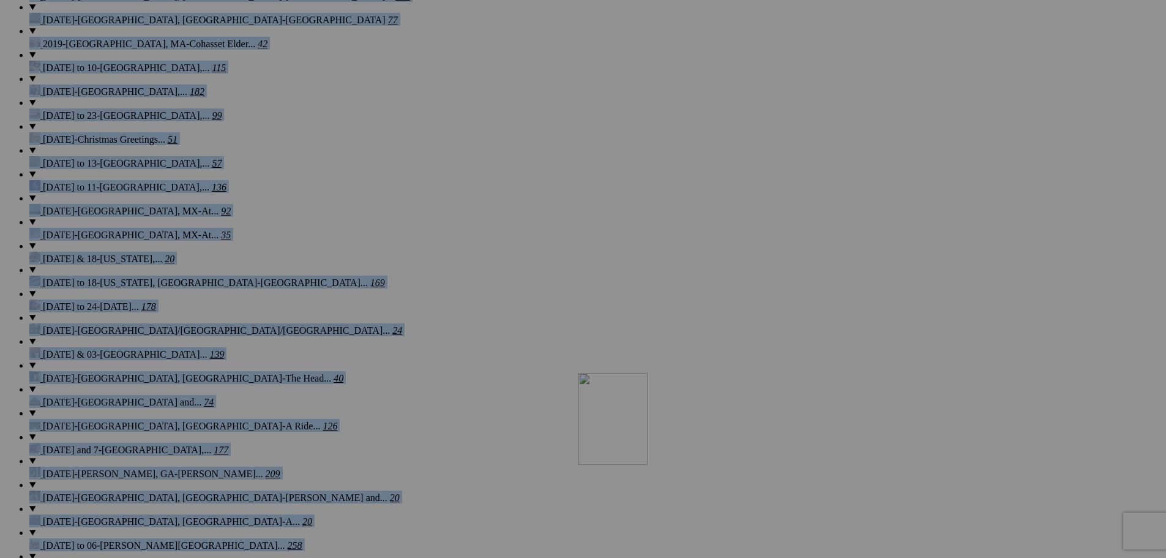
drag, startPoint x: 677, startPoint y: 105, endPoint x: 755, endPoint y: 479, distance: 382.0
drag, startPoint x: 570, startPoint y: 90, endPoint x: 646, endPoint y: 494, distance: 411.2
drag, startPoint x: 469, startPoint y: 101, endPoint x: 558, endPoint y: 484, distance: 392.7
drag, startPoint x: 364, startPoint y: 86, endPoint x: 432, endPoint y: 498, distance: 417.5
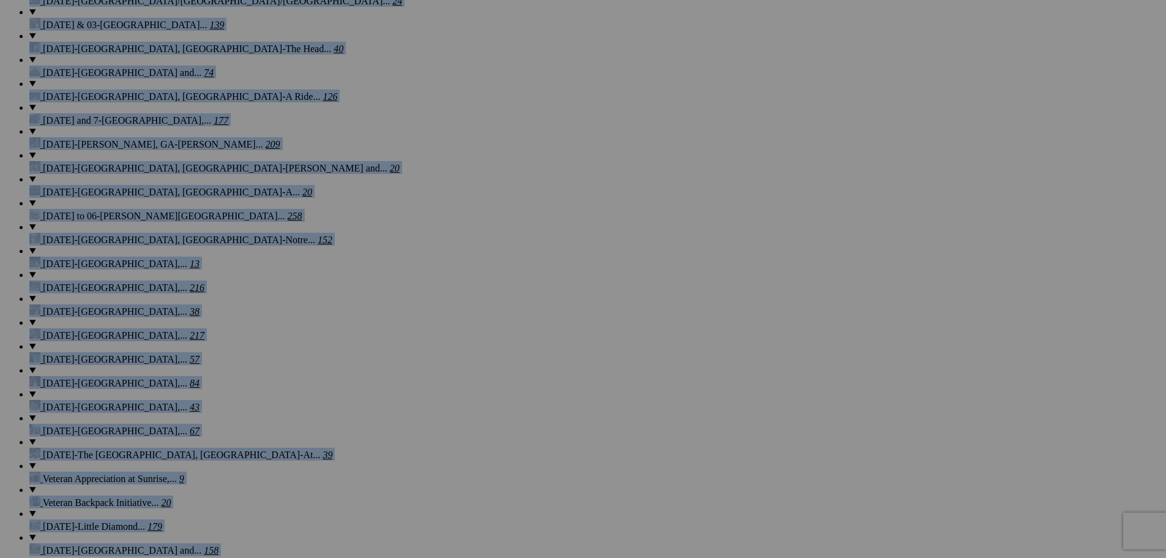
scroll to position [6743, 0]
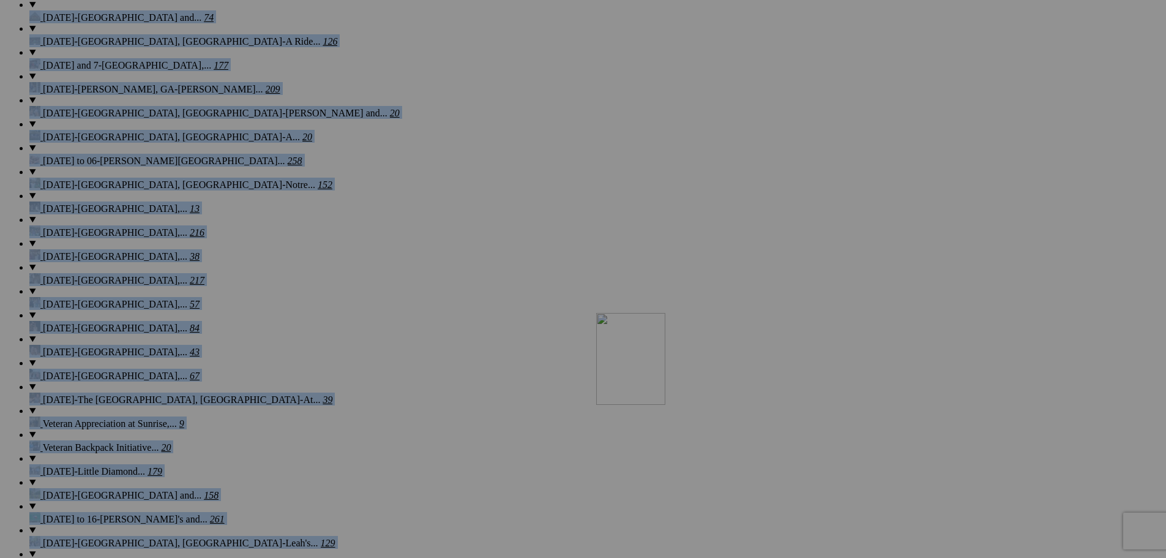
drag, startPoint x: 793, startPoint y: 178, endPoint x: 772, endPoint y: 417, distance: 240.8
drag, startPoint x: 682, startPoint y: 175, endPoint x: 663, endPoint y: 435, distance: 260.2
drag, startPoint x: 580, startPoint y: 162, endPoint x: 537, endPoint y: 427, distance: 268.4
drag, startPoint x: 466, startPoint y: 181, endPoint x: 446, endPoint y: 430, distance: 249.9
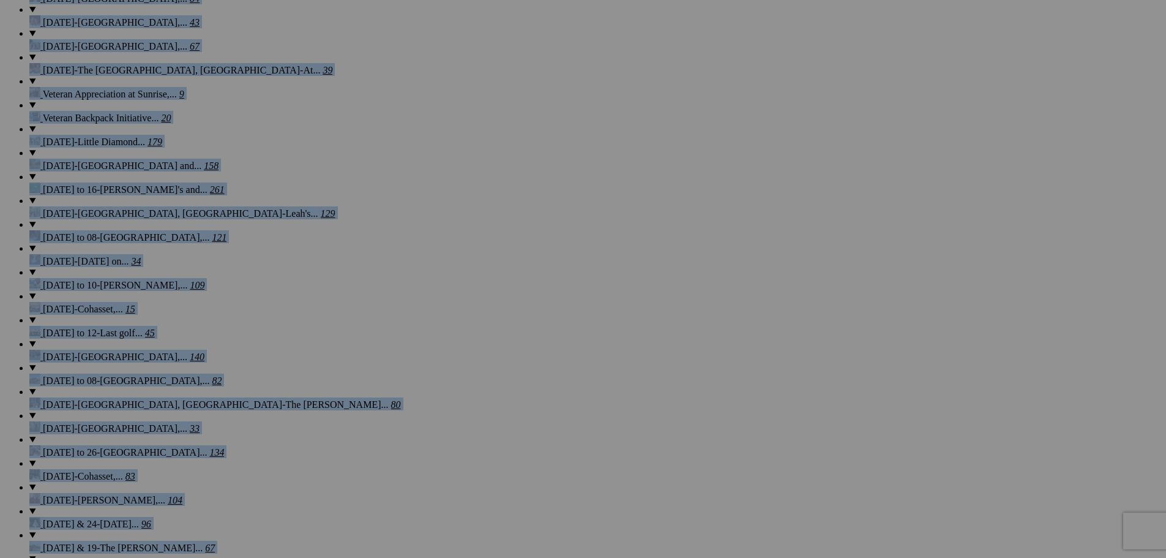
scroll to position [7100, 0]
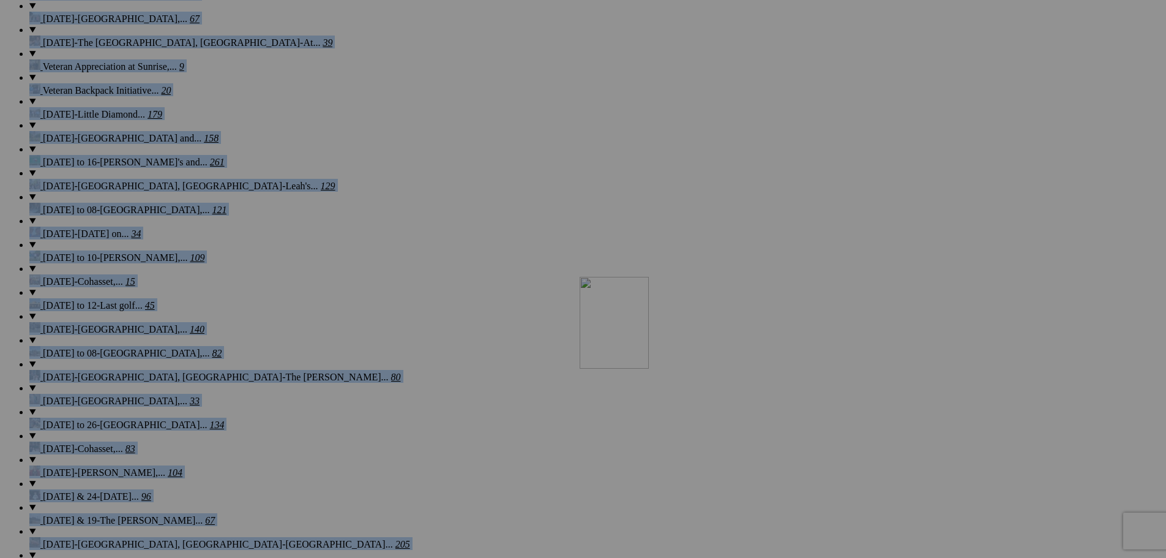
drag, startPoint x: 778, startPoint y: 126, endPoint x: 756, endPoint y: 383, distance: 258.0
drag, startPoint x: 675, startPoint y: 124, endPoint x: 644, endPoint y: 327, distance: 206.2
drag, startPoint x: 579, startPoint y: 124, endPoint x: 488, endPoint y: 272, distance: 173.6
drag, startPoint x: 486, startPoint y: 279, endPoint x: 427, endPoint y: 376, distance: 113.7
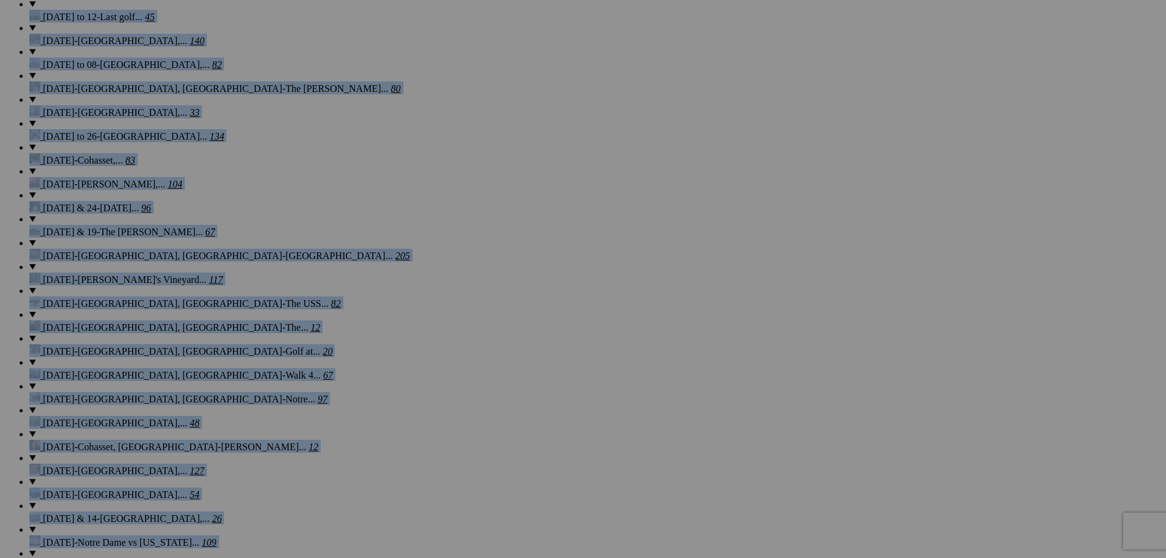
scroll to position [7416, 0]
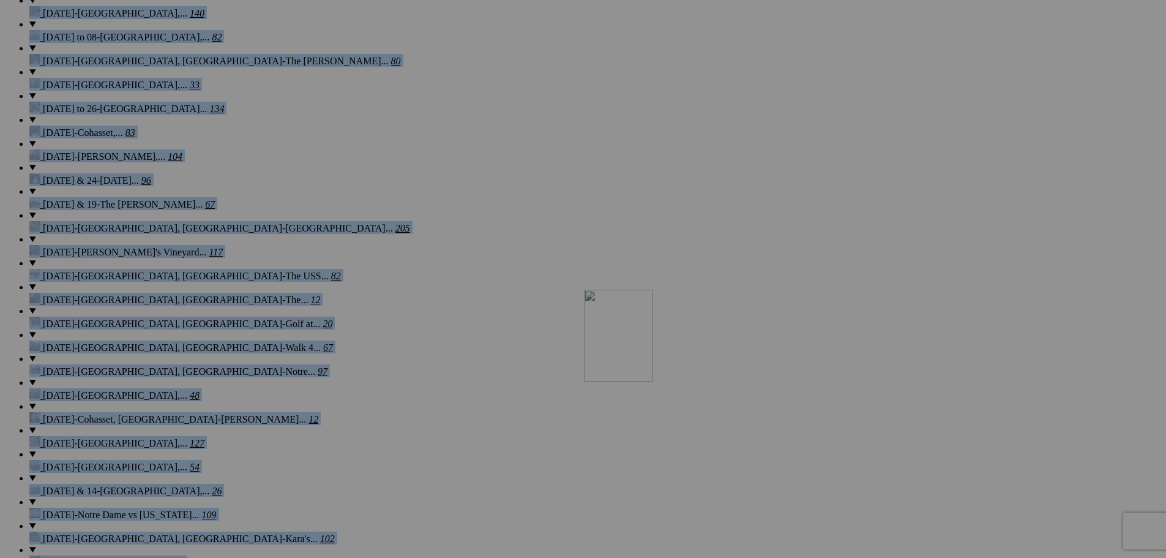
drag, startPoint x: 782, startPoint y: 125, endPoint x: 748, endPoint y: 360, distance: 236.9
drag, startPoint x: 669, startPoint y: 117, endPoint x: 677, endPoint y: 380, distance: 263.3
drag, startPoint x: 578, startPoint y: 116, endPoint x: 517, endPoint y: 362, distance: 253.7
drag, startPoint x: 454, startPoint y: 118, endPoint x: 474, endPoint y: 379, distance: 262.1
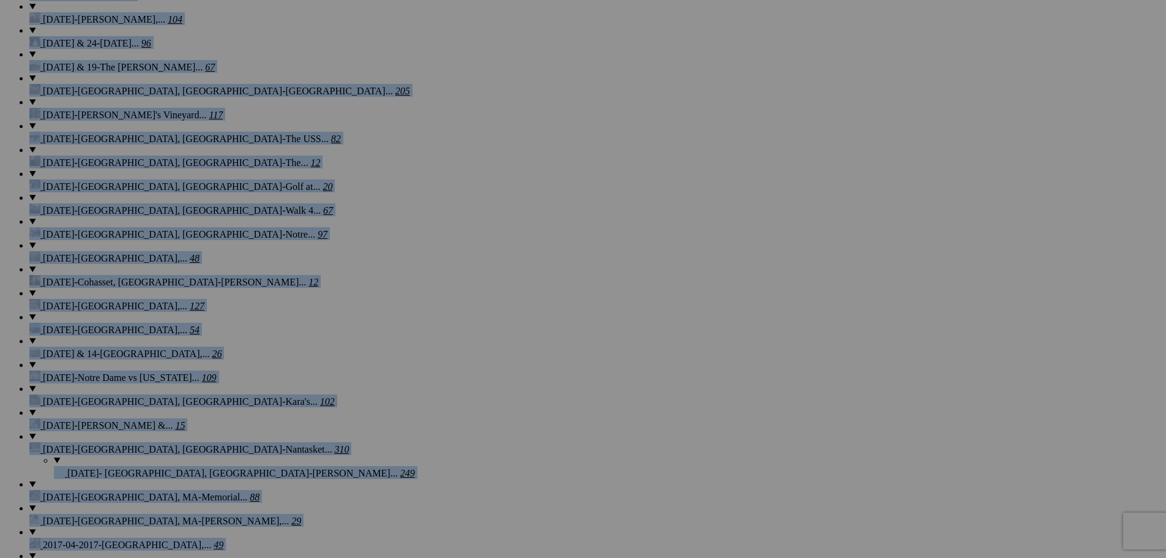
scroll to position [7691, 0]
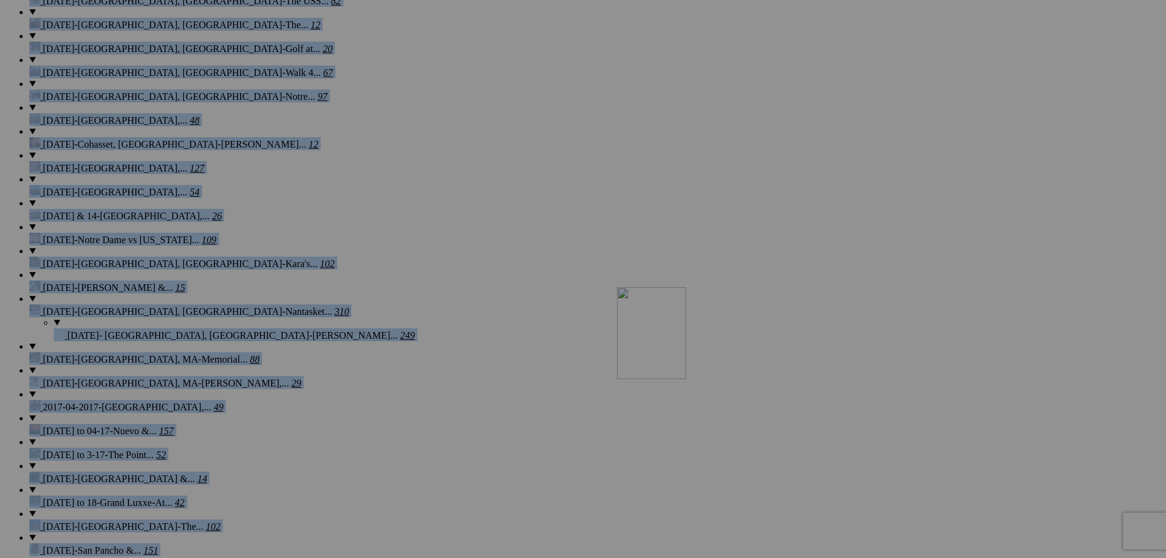
drag, startPoint x: 783, startPoint y: 155, endPoint x: 793, endPoint y: 394, distance: 238.3
drag, startPoint x: 696, startPoint y: 152, endPoint x: 630, endPoint y: 281, distance: 144.3
drag, startPoint x: 574, startPoint y: 148, endPoint x: 559, endPoint y: 424, distance: 276.5
drag, startPoint x: 476, startPoint y: 146, endPoint x: 462, endPoint y: 401, distance: 255.1
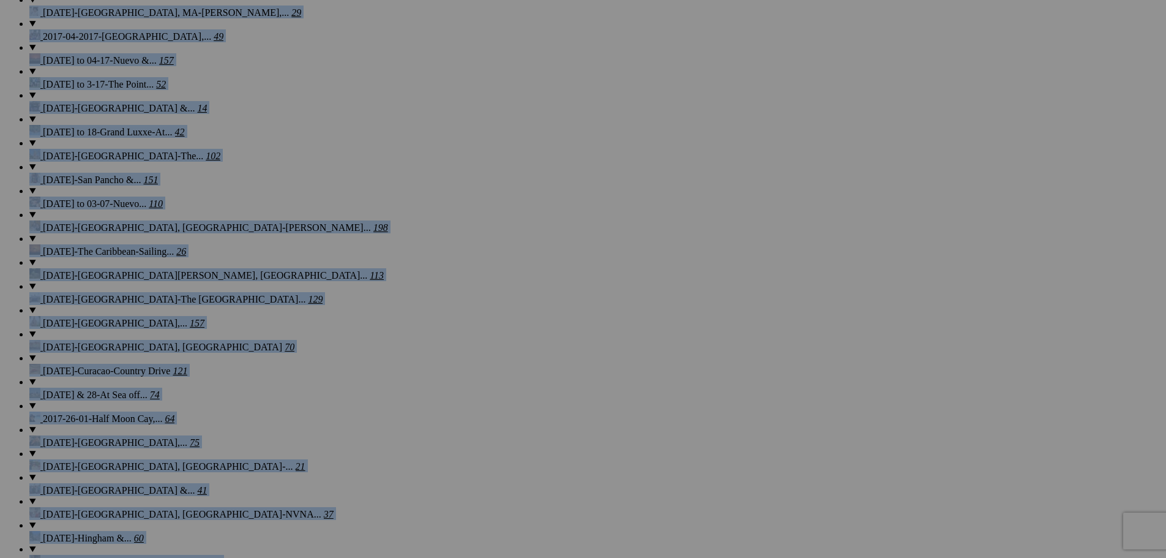
scroll to position [8075, 0]
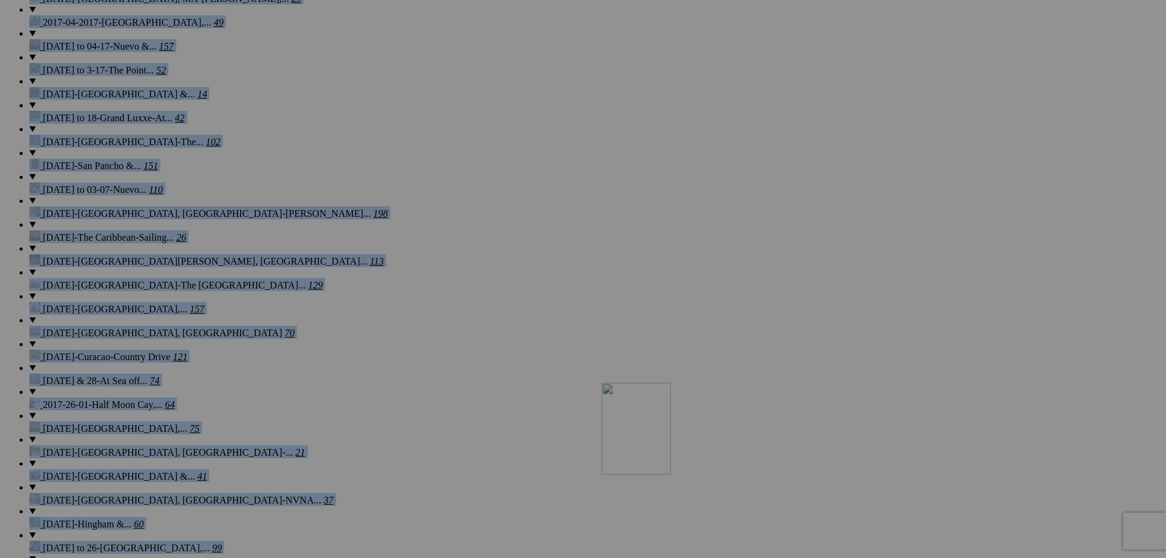
drag, startPoint x: 758, startPoint y: 92, endPoint x: 778, endPoint y: 489, distance: 397.8
drag, startPoint x: 683, startPoint y: 81, endPoint x: 653, endPoint y: 478, distance: 398.4
drag, startPoint x: 567, startPoint y: 75, endPoint x: 566, endPoint y: 473, distance: 398.5
drag, startPoint x: 470, startPoint y: 89, endPoint x: 533, endPoint y: 485, distance: 401.0
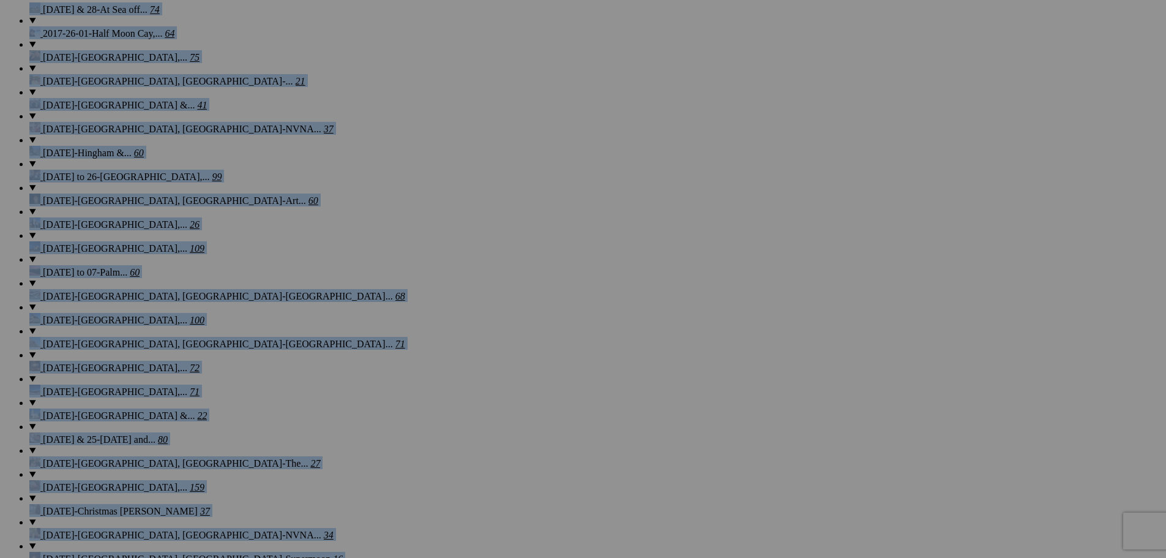
scroll to position [8500, 0]
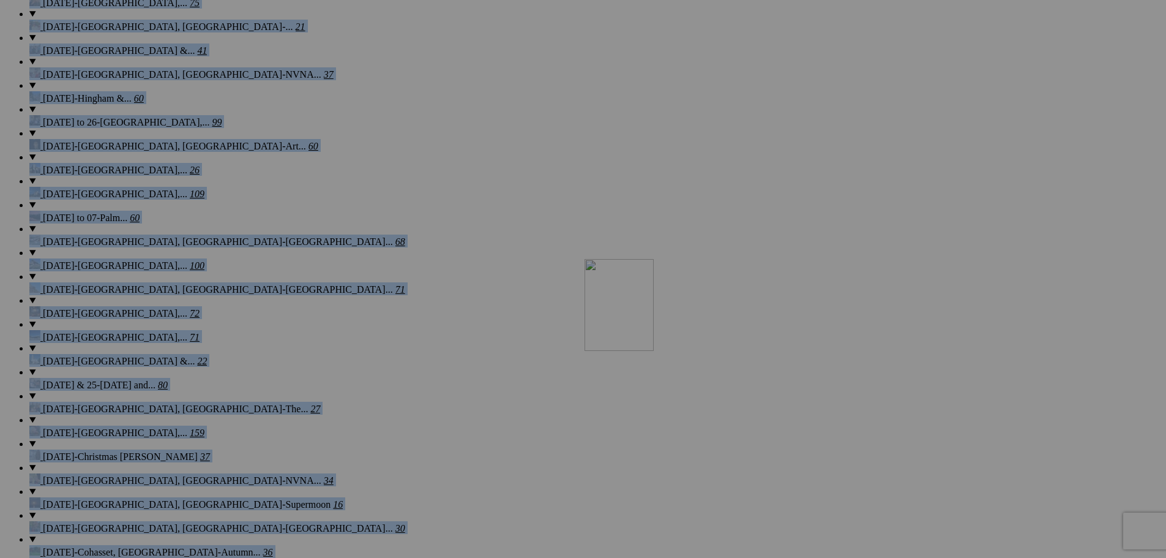
drag, startPoint x: 790, startPoint y: 131, endPoint x: 761, endPoint y: 365, distance: 236.3
drag, startPoint x: 690, startPoint y: 119, endPoint x: 670, endPoint y: 381, distance: 263.4
drag, startPoint x: 457, startPoint y: 110, endPoint x: 430, endPoint y: 388, distance: 279.2
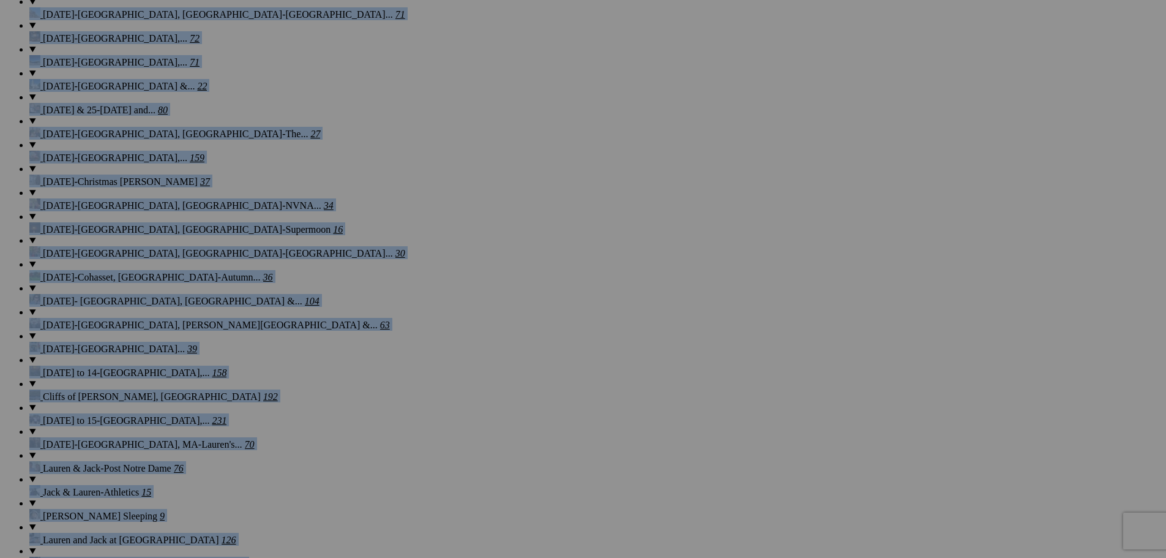
scroll to position [8803, 0]
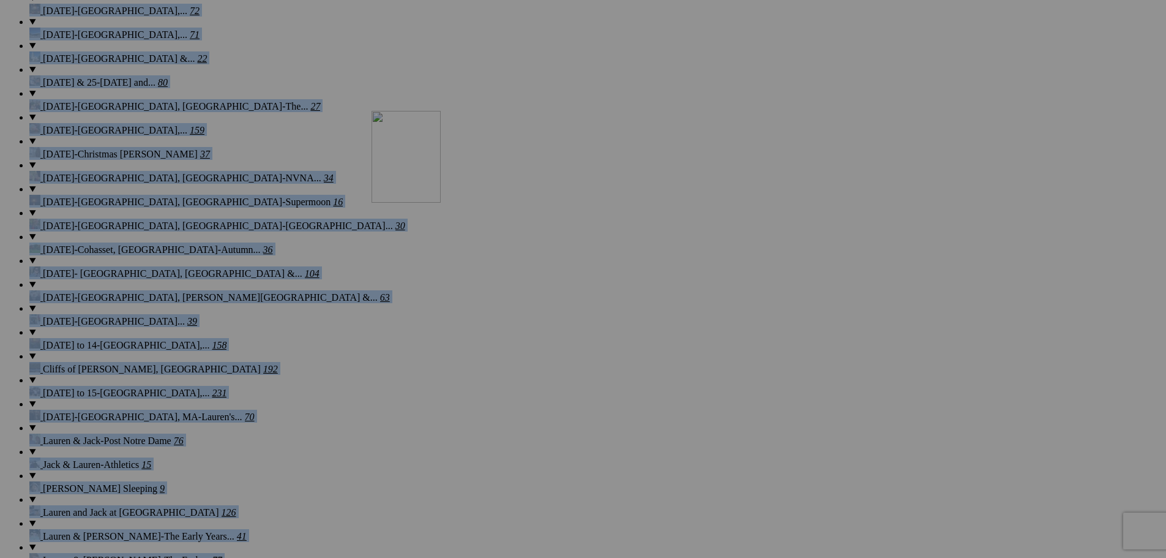
drag, startPoint x: 790, startPoint y: 112, endPoint x: 548, endPoint y: 217, distance: 264.3
drag, startPoint x: 668, startPoint y: 113, endPoint x: 498, endPoint y: 232, distance: 208.4
drag, startPoint x: 555, startPoint y: 124, endPoint x: 334, endPoint y: 242, distance: 250.9
drag, startPoint x: 225, startPoint y: 247, endPoint x: 386, endPoint y: 232, distance: 162.3
drag, startPoint x: 477, startPoint y: 122, endPoint x: 220, endPoint y: 236, distance: 281.7
